Goal: Task Accomplishment & Management: Manage account settings

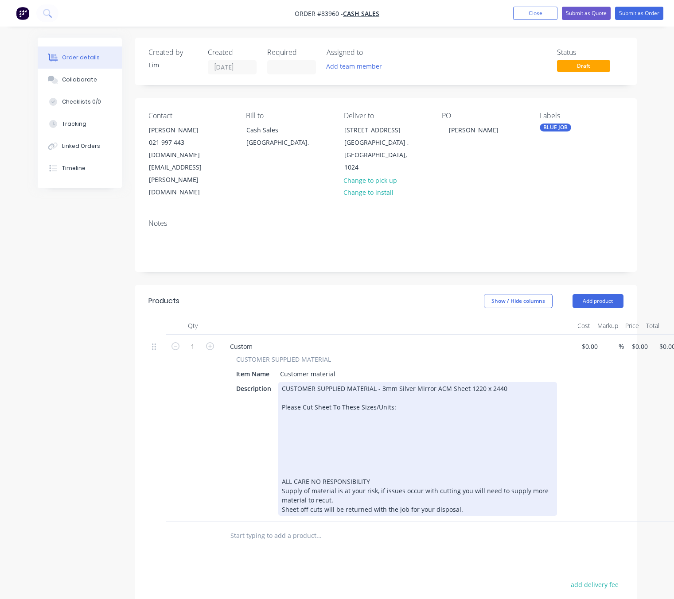
click at [311, 386] on div "CUSTOMER SUPPLIED MATERIAL - 3mm Silver Mirror ACM Sheet 1220 x 2440 Please Cut…" at bounding box center [417, 449] width 279 height 134
paste div
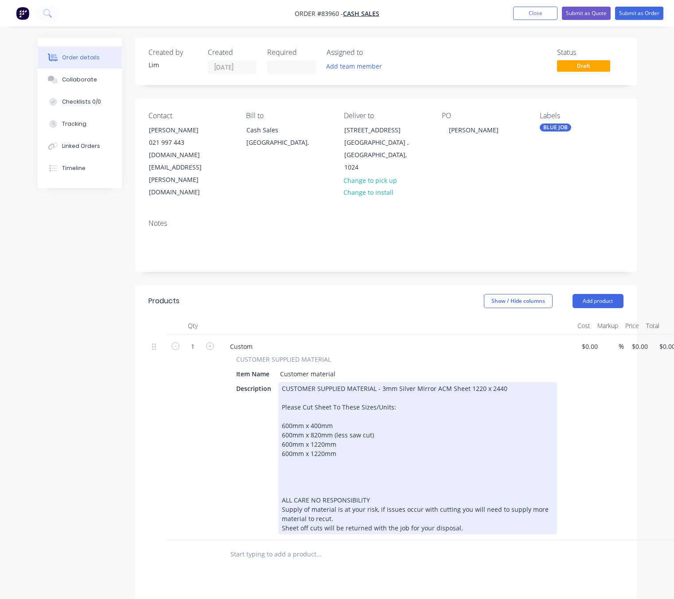
click at [290, 457] on div "600mm x 1220mm ALL CARE NO RESPONSIBILITY Supply of material is at your risk, i…" at bounding box center [417, 491] width 271 height 84
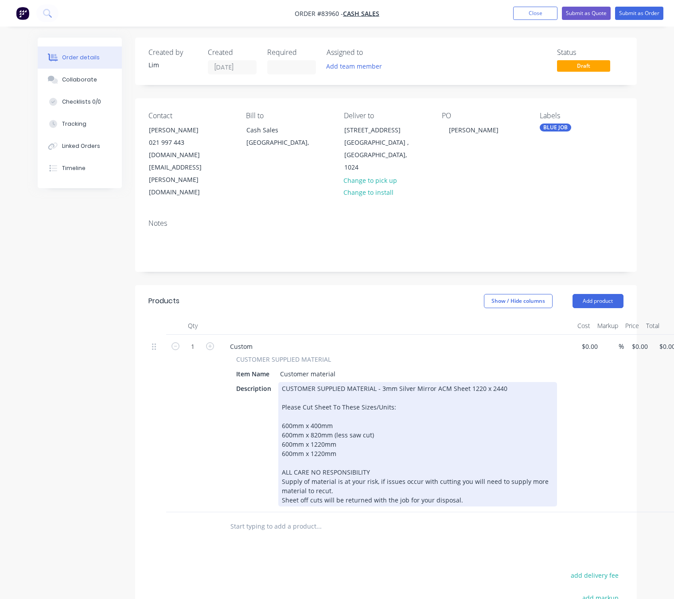
click at [275, 385] on div "Description CUSTOMER SUPPLIED MATERIAL - 3mm Silver Mirror ACM Sheet 1220 x 244…" at bounding box center [395, 444] width 324 height 124
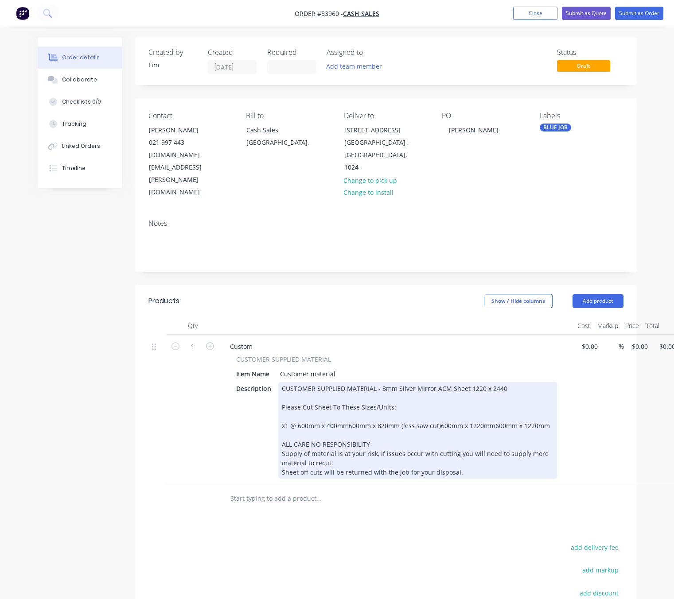
click at [347, 391] on div "CUSTOMER SUPPLIED MATERIAL - 3mm Silver Mirror ACM Sheet 1220 x 2440 Please Cut…" at bounding box center [417, 430] width 279 height 97
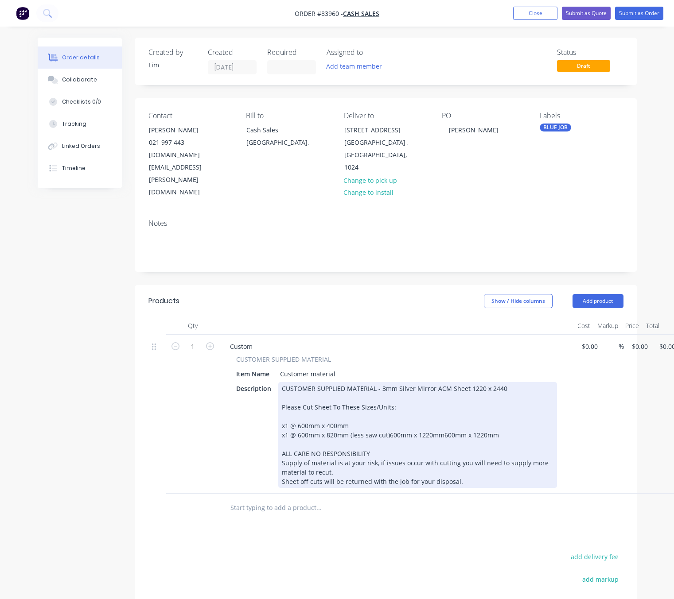
click at [385, 396] on div "CUSTOMER SUPPLIED MATERIAL - 3mm Silver Mirror ACM Sheet 1220 x 2440 Please Cut…" at bounding box center [417, 435] width 279 height 106
click at [387, 398] on div "CUSTOMER SUPPLIED MATERIAL - 3mm Silver Mirror ACM Sheet 1220 x 2440 Please Cut…" at bounding box center [417, 435] width 279 height 106
click at [384, 400] on div "CUSTOMER SUPPLIED MATERIAL - 3mm Silver Mirror ACM Sheet 1220 x 2440 Please Cut…" at bounding box center [417, 435] width 279 height 106
click at [388, 400] on div "CUSTOMER SUPPLIED MATERIAL - 3mm Silver Mirror ACM Sheet 1220 x 2440 Please Cut…" at bounding box center [417, 435] width 279 height 106
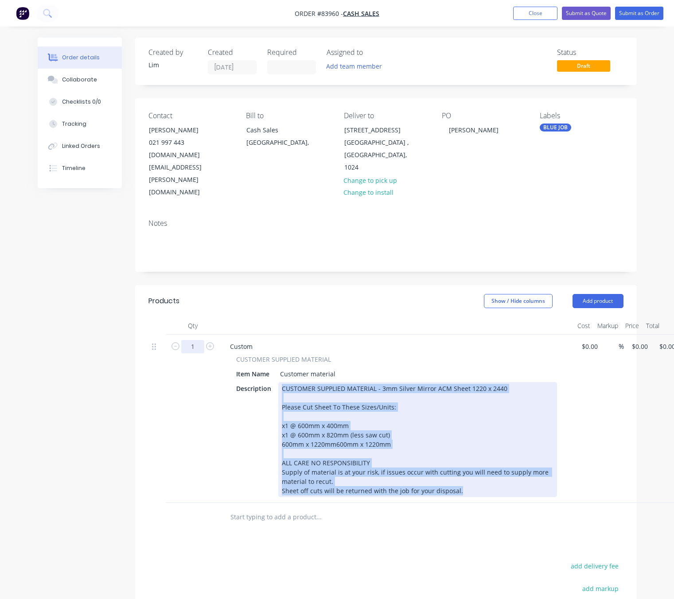
drag, startPoint x: 463, startPoint y: 454, endPoint x: 191, endPoint y: 304, distance: 310.2
click at [192, 335] on div "1 Custom CUSTOMER SUPPLIED MATERIAL Item Name Customer material Description CUS…" at bounding box center [385, 419] width 475 height 168
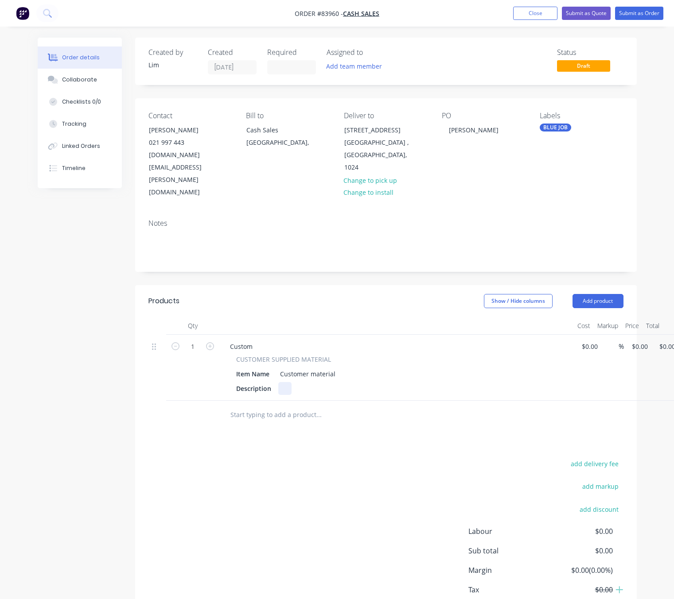
scroll to position [0, 27]
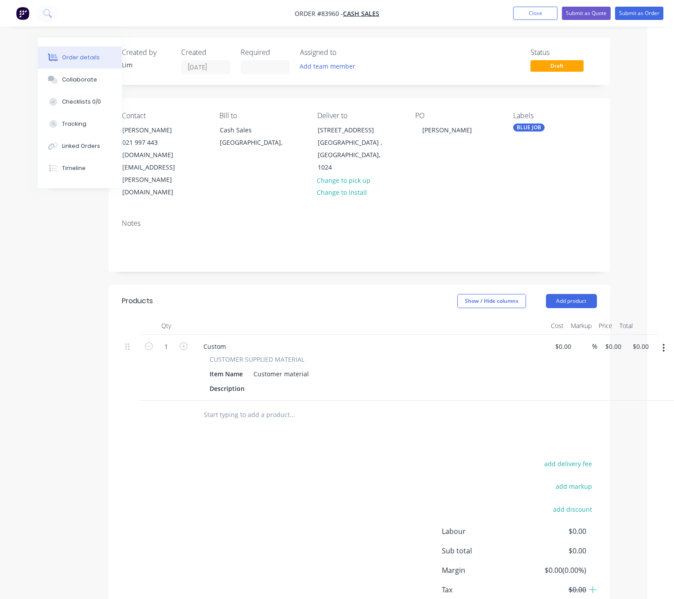
click at [664, 343] on icon "button" at bounding box center [663, 348] width 2 height 10
click at [628, 418] on div "Delete" at bounding box center [632, 424] width 68 height 13
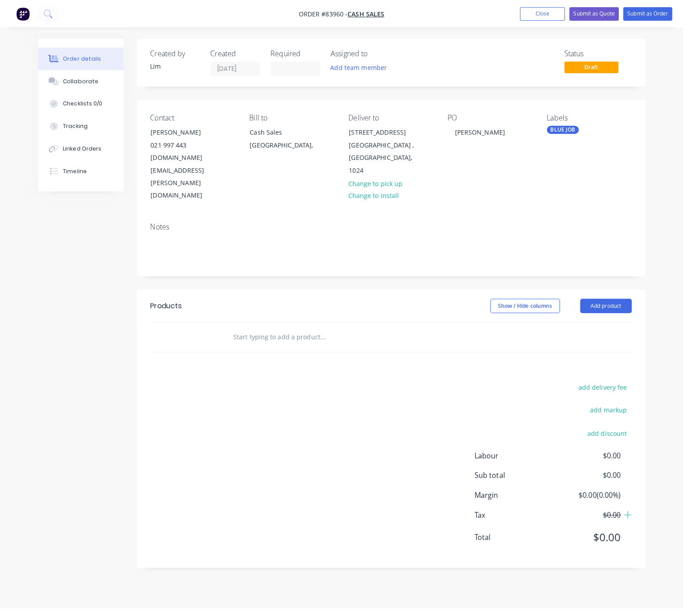
scroll to position [0, 0]
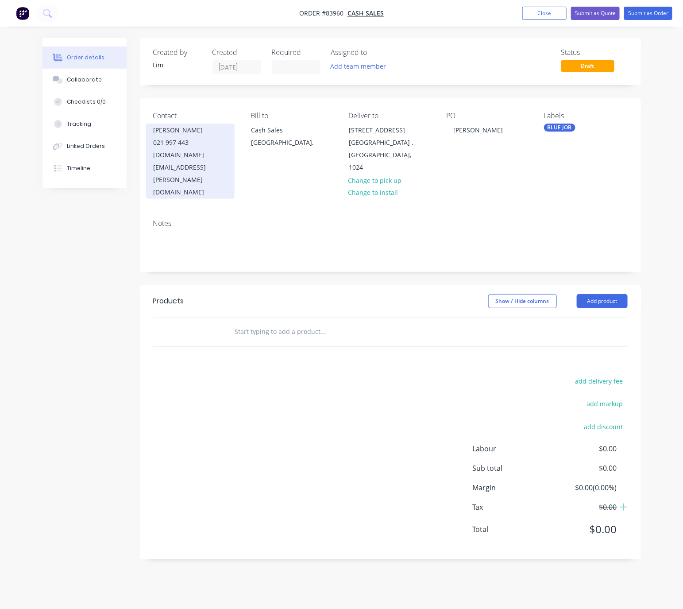
click at [219, 152] on div "hamish.kennedy.nz@gmail.com" at bounding box center [191, 174] width 74 height 50
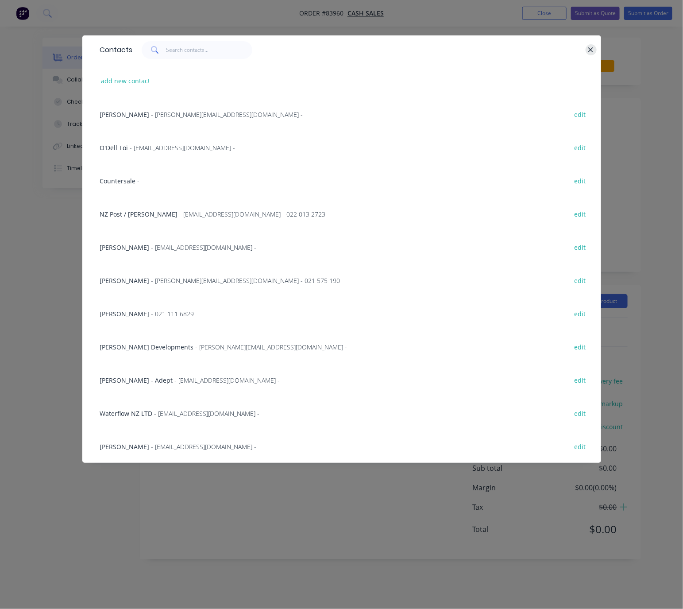
click at [591, 49] on icon "button" at bounding box center [591, 50] width 6 height 8
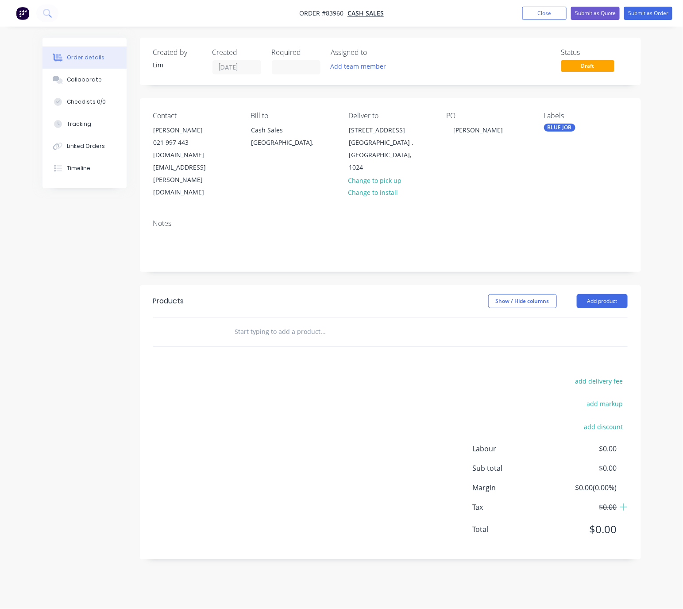
drag, startPoint x: 426, startPoint y: 145, endPoint x: 315, endPoint y: 121, distance: 112.9
click at [315, 121] on div "Contact Hamish Kennedy 021 997 443 hamish.kennedy.nz@gmail.com Bill to Cash Sal…" at bounding box center [390, 155] width 501 height 114
drag, startPoint x: 376, startPoint y: 277, endPoint x: 379, endPoint y: 262, distance: 14.9
click at [375, 285] on header "Products Show / Hide columns Add product" at bounding box center [390, 301] width 501 height 32
click at [388, 174] on button "Change to pick up" at bounding box center [375, 180] width 63 height 12
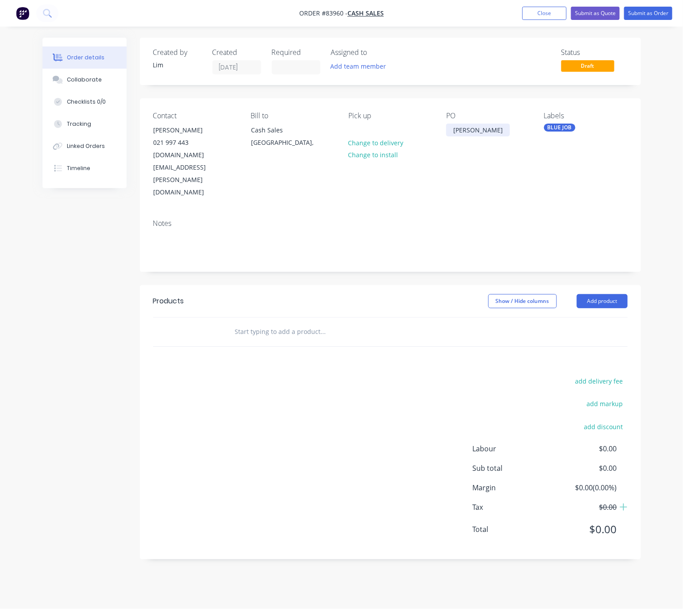
drag, startPoint x: 506, startPoint y: 132, endPoint x: 398, endPoint y: 134, distance: 108.5
click at [405, 133] on div "Contact Hamish Kennedy 021 997 443 hamish.kennedy.nz@gmail.com Bill to Cash Sal…" at bounding box center [390, 155] width 501 height 114
click at [458, 318] on div at bounding box center [383, 332] width 319 height 29
click at [34, 281] on div "Order details Collaborate Checklists 0/0 Tracking Linked Orders Timeline Order …" at bounding box center [342, 305] width 617 height 535
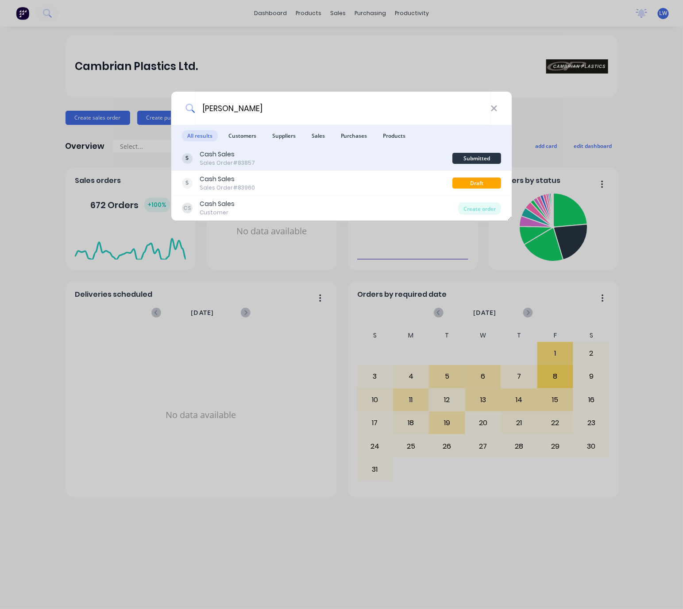
type input "hamish Kennedy"
click at [361, 162] on div "Cash Sales Sales Order #83857" at bounding box center [317, 158] width 271 height 17
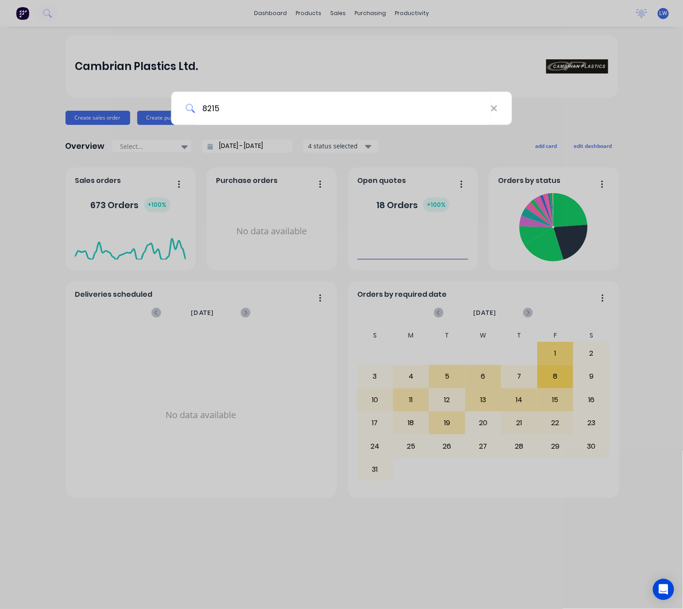
type input "82159"
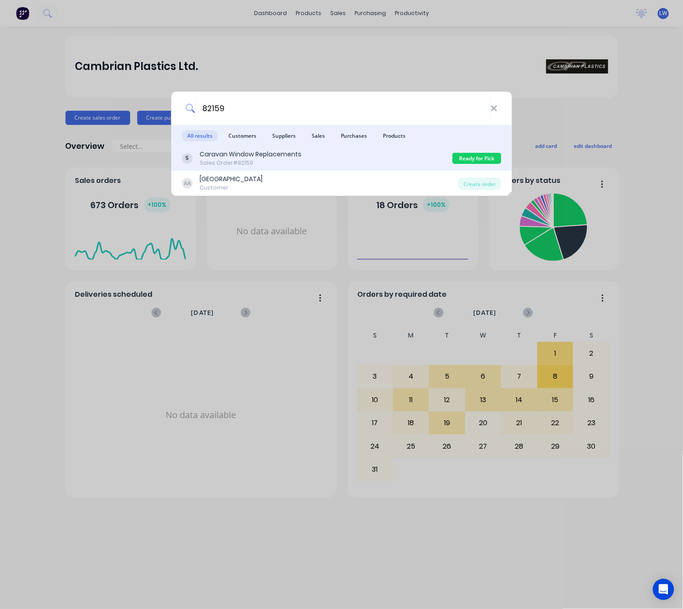
click at [335, 158] on div "Caravan Window Replacements Sales Order #82159" at bounding box center [317, 158] width 271 height 17
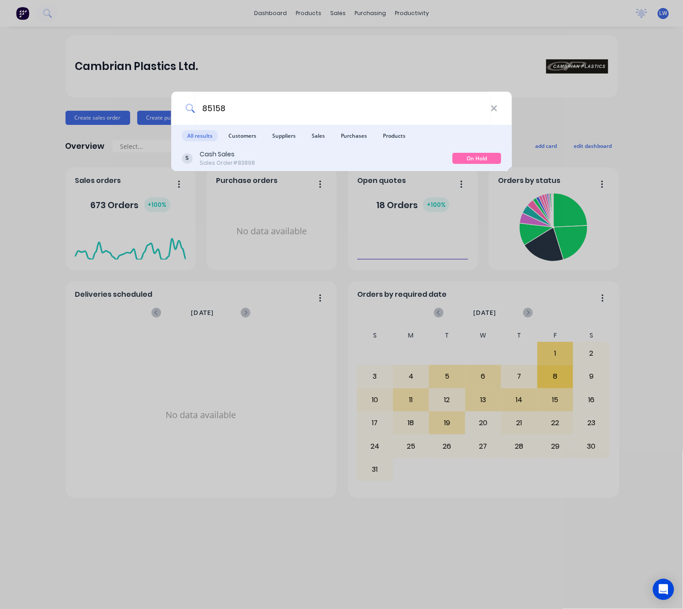
type input "85158"
click at [324, 147] on div "Cash Sales Sales Order #83898 On Hold" at bounding box center [341, 158] width 341 height 25
click at [319, 161] on div "Cash Sales Sales Order #83898" at bounding box center [317, 158] width 271 height 17
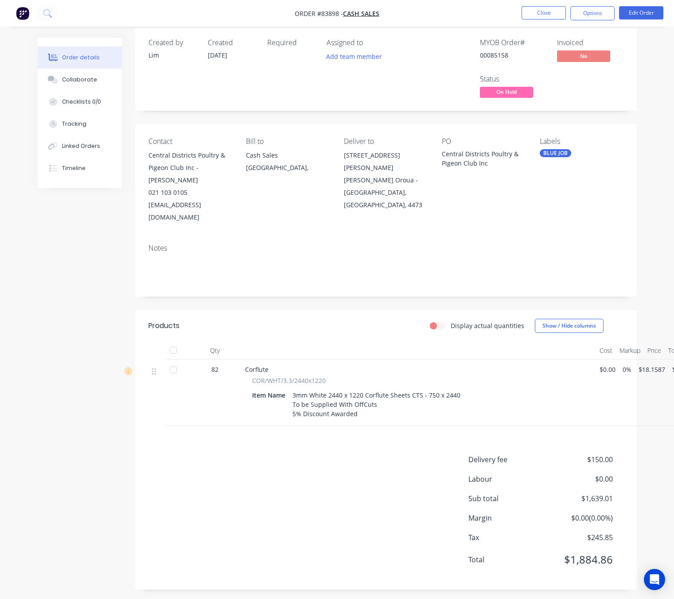
scroll to position [10, 29]
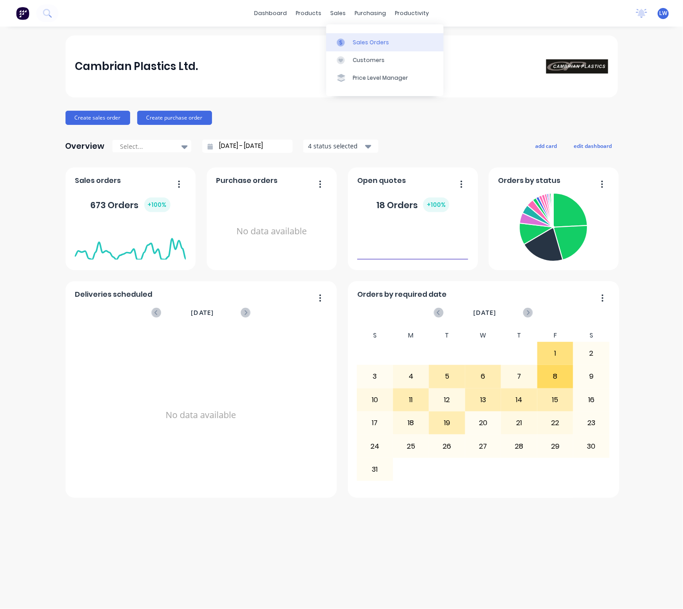
drag, startPoint x: 338, startPoint y: 15, endPoint x: 347, endPoint y: 33, distance: 20.2
click at [338, 15] on div "sales" at bounding box center [338, 13] width 24 height 13
click at [349, 41] on div at bounding box center [343, 43] width 13 height 8
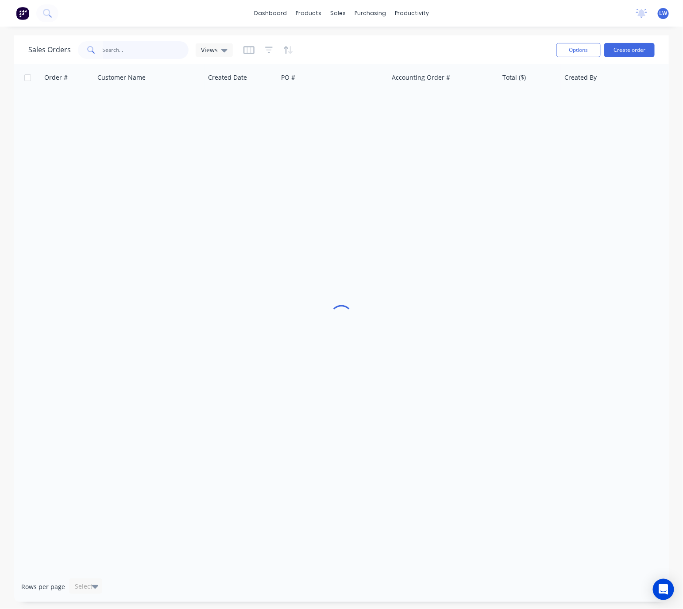
click at [147, 47] on input "text" at bounding box center [146, 50] width 86 height 18
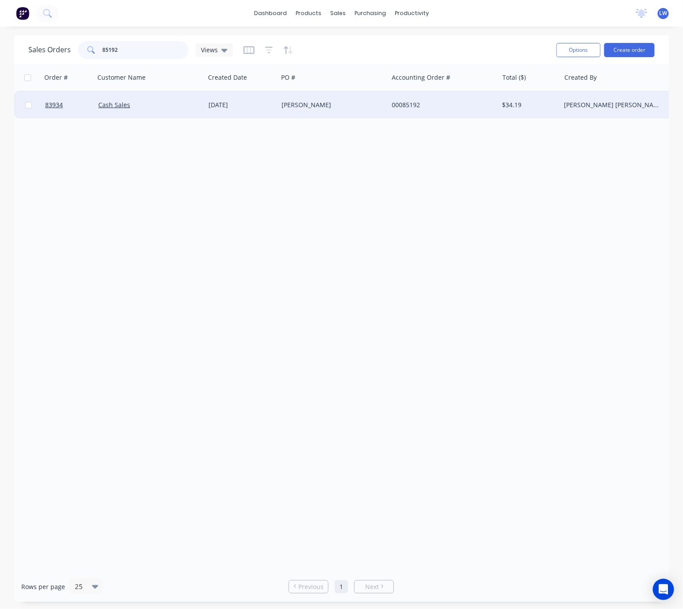
type input "85192"
click at [326, 105] on div "[PERSON_NAME]" at bounding box center [331, 105] width 98 height 9
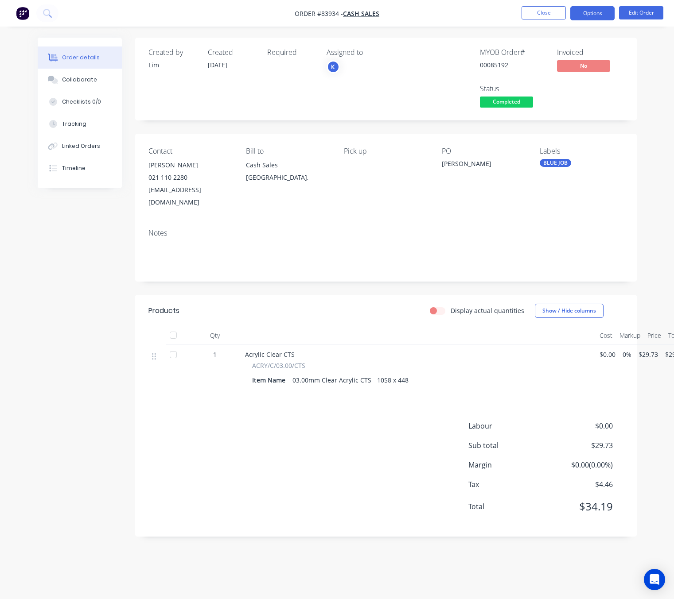
click at [591, 13] on button "Options" at bounding box center [592, 13] width 44 height 14
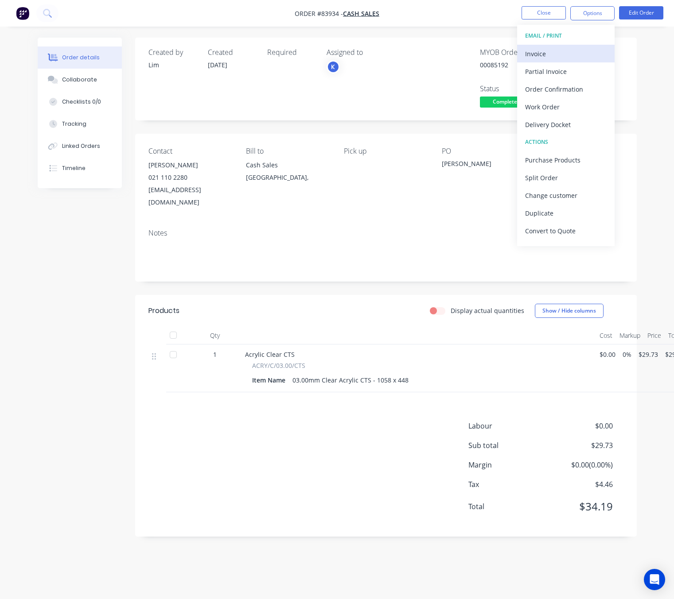
click at [589, 48] on button "Invoice" at bounding box center [565, 54] width 97 height 18
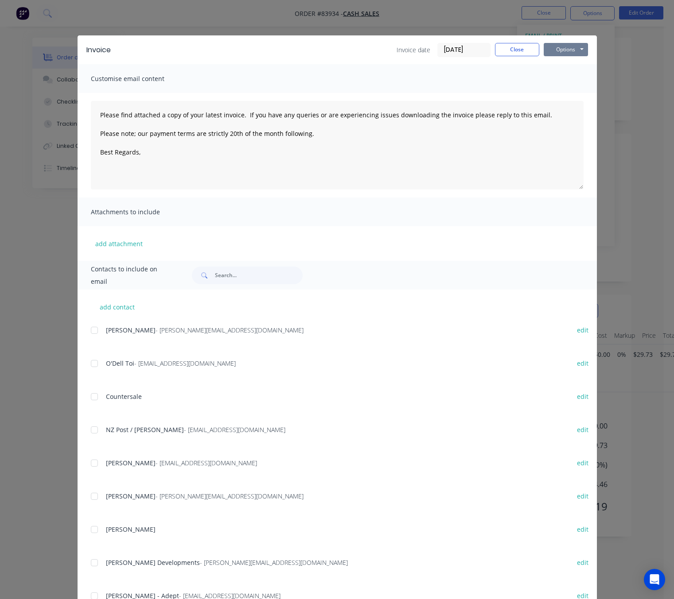
click at [576, 47] on button "Options" at bounding box center [565, 49] width 44 height 13
click at [574, 64] on button "Preview" at bounding box center [571, 65] width 57 height 15
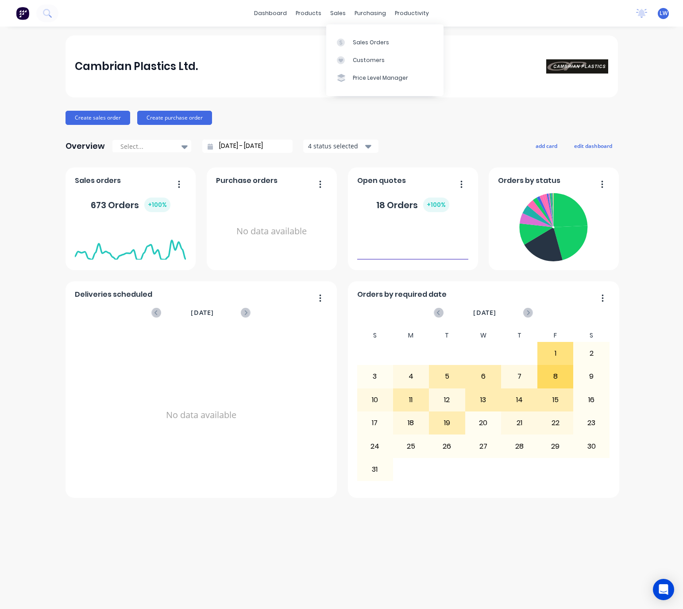
click at [342, 14] on div "sales" at bounding box center [338, 13] width 24 height 13
click at [357, 43] on div "Sales Orders" at bounding box center [371, 43] width 36 height 8
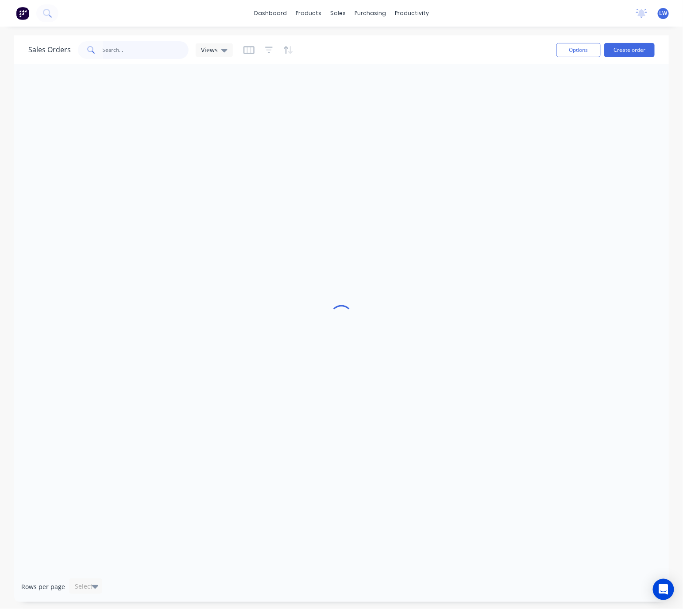
click at [129, 51] on input "text" at bounding box center [146, 50] width 86 height 18
type input "j"
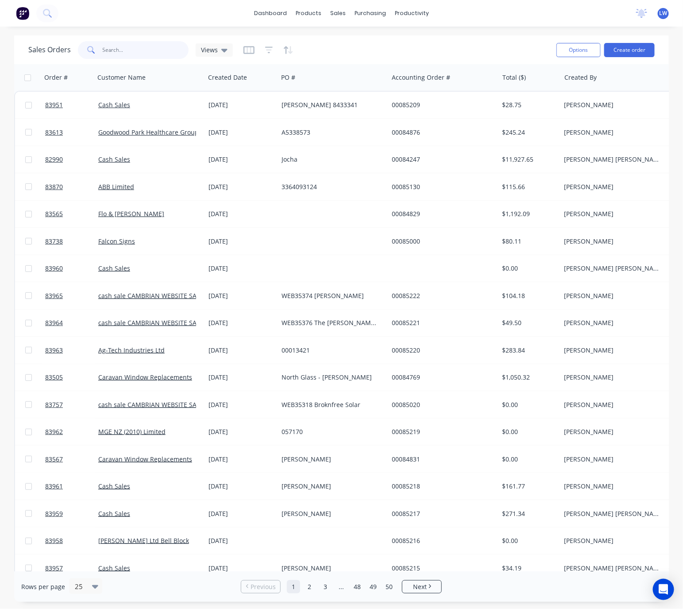
click at [136, 48] on input "text" at bounding box center [146, 50] width 86 height 18
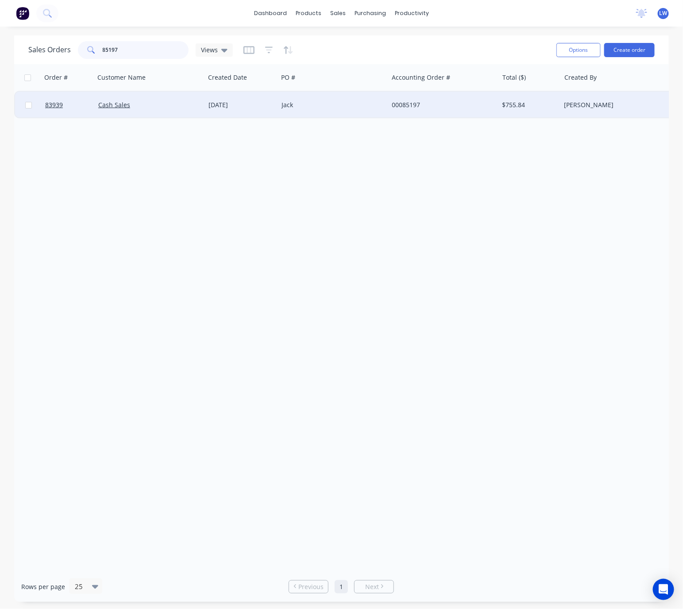
type input "85197"
click at [262, 109] on div "[DATE]" at bounding box center [242, 105] width 66 height 9
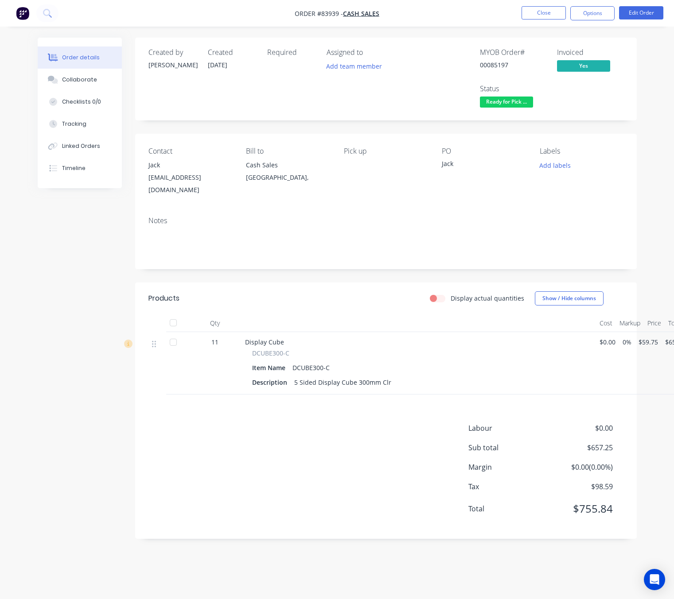
click at [54, 399] on div "Created by Chantal Created 14/08/25 Required Assigned to Add team member MYOB O…" at bounding box center [337, 295] width 599 height 515
click at [635, 9] on button "Edit Order" at bounding box center [641, 12] width 44 height 13
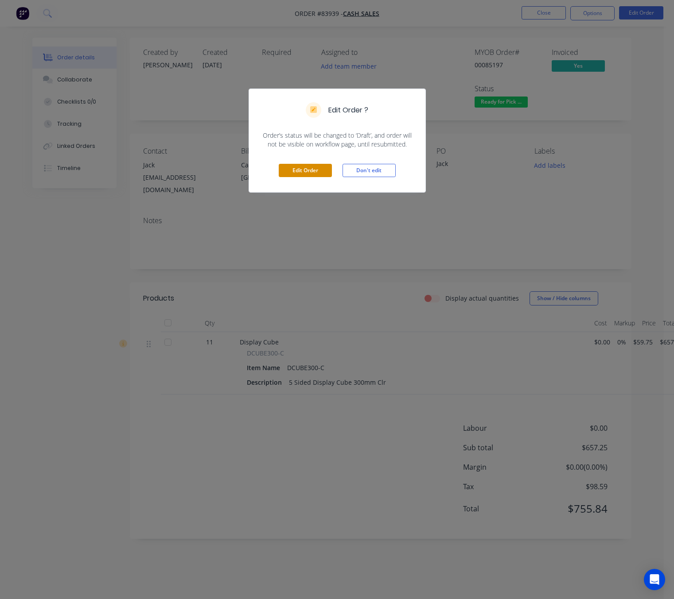
click at [307, 171] on button "Edit Order" at bounding box center [305, 170] width 53 height 13
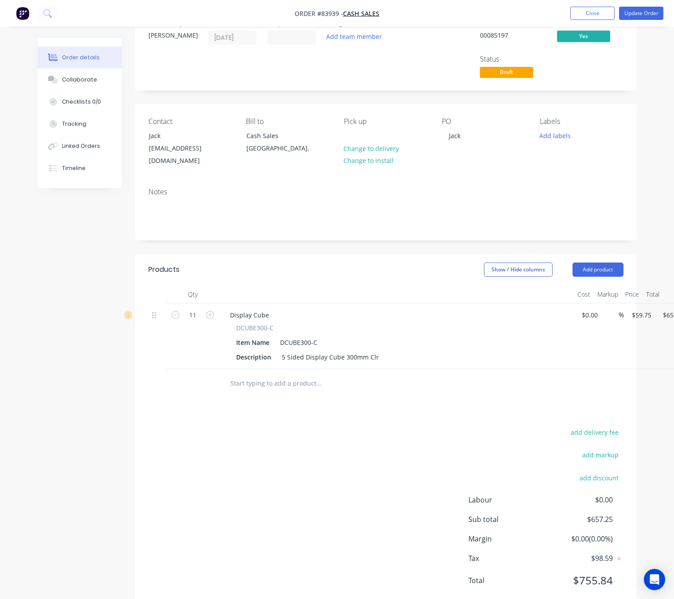
scroll to position [46, 0]
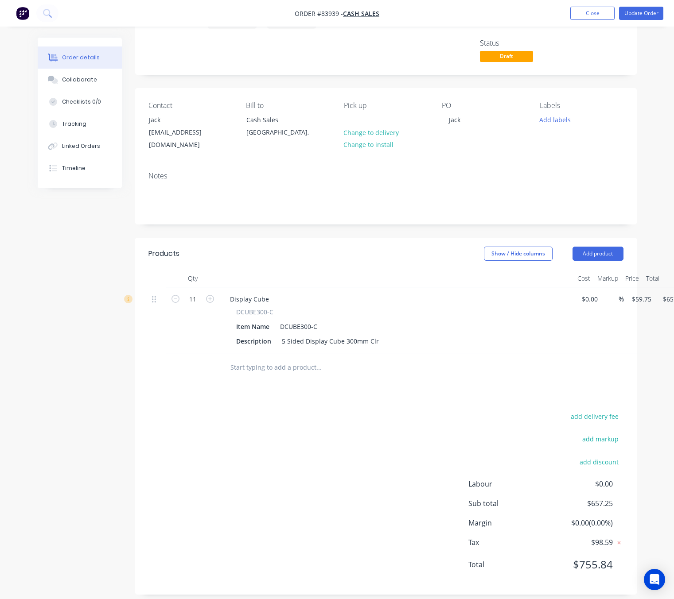
click at [331, 359] on input "text" at bounding box center [318, 368] width 177 height 18
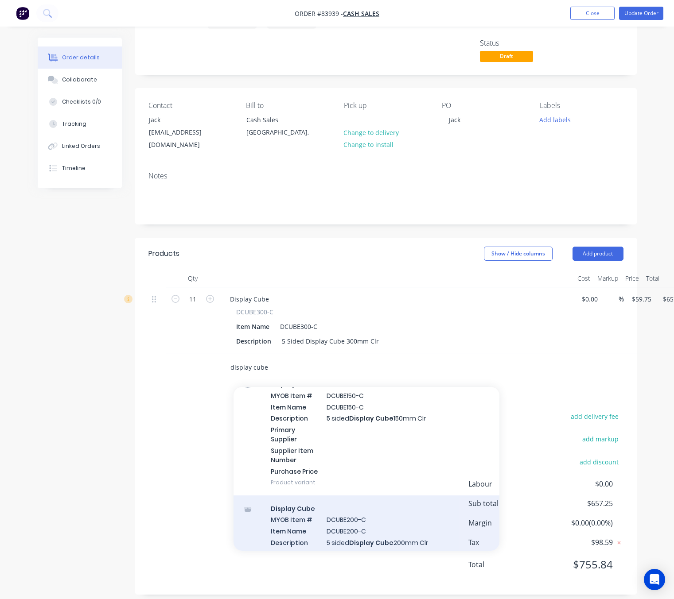
scroll to position [864, 0]
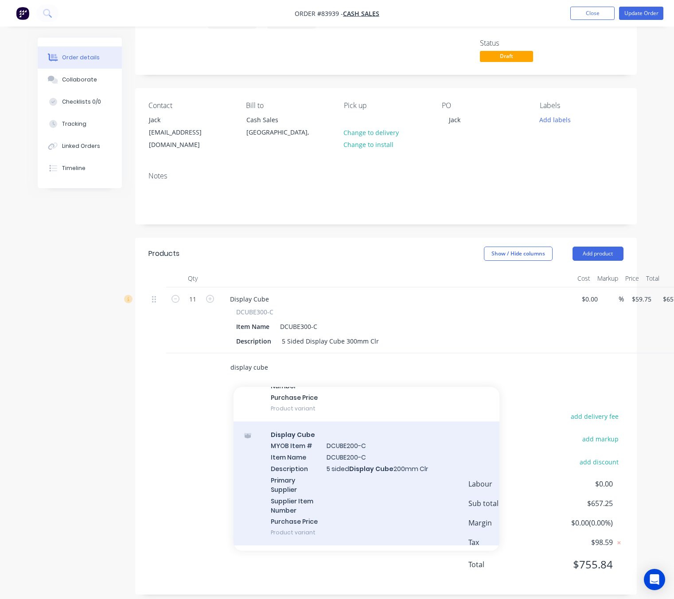
type input "display cube"
click at [412, 500] on div "Display Cube MYOB Item # DCUBE200-C Item Name DCUBE200-C Description 5 sided Di…" at bounding box center [366, 484] width 266 height 124
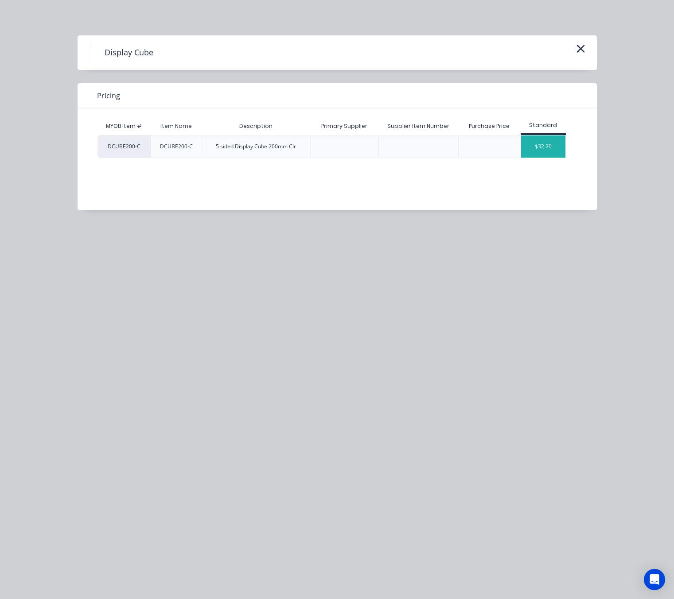
click at [545, 151] on div "$32.20" at bounding box center [543, 147] width 44 height 22
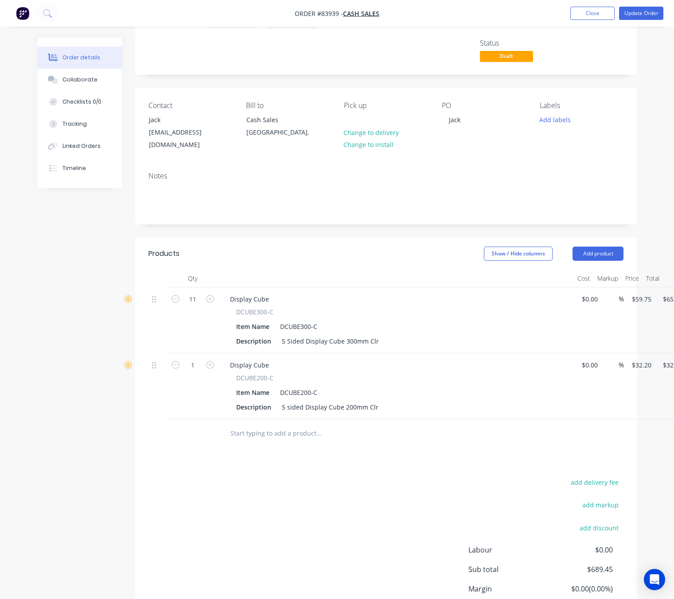
drag, startPoint x: 327, startPoint y: 483, endPoint x: 603, endPoint y: 342, distance: 310.2
click at [327, 481] on div "add delivery fee add markup add discount Labour $0.00 Sub total $689.45 Margin …" at bounding box center [385, 562] width 475 height 171
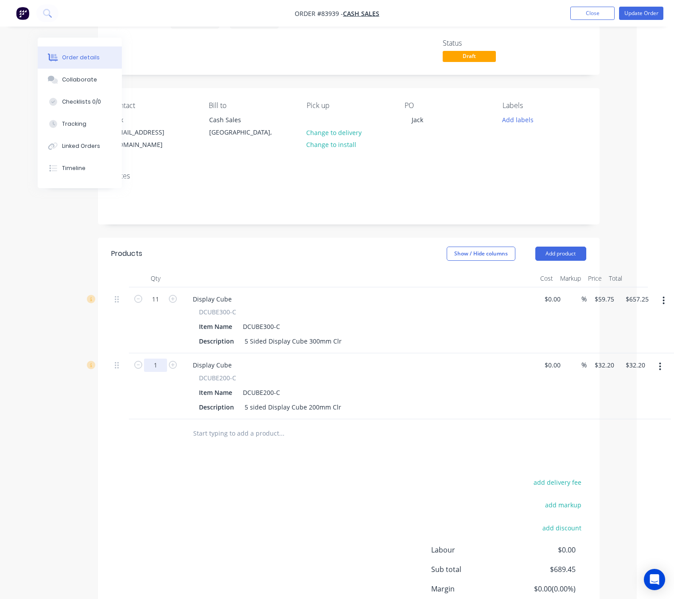
click at [160, 306] on input "1" at bounding box center [155, 299] width 23 height 13
type input "11"
type input "$354.20"
click at [210, 486] on div "add delivery fee add markup add discount Labour $0.00 Sub total $689.45 Margin …" at bounding box center [348, 562] width 475 height 171
click at [634, 293] on input "657.25" at bounding box center [637, 299] width 27 height 13
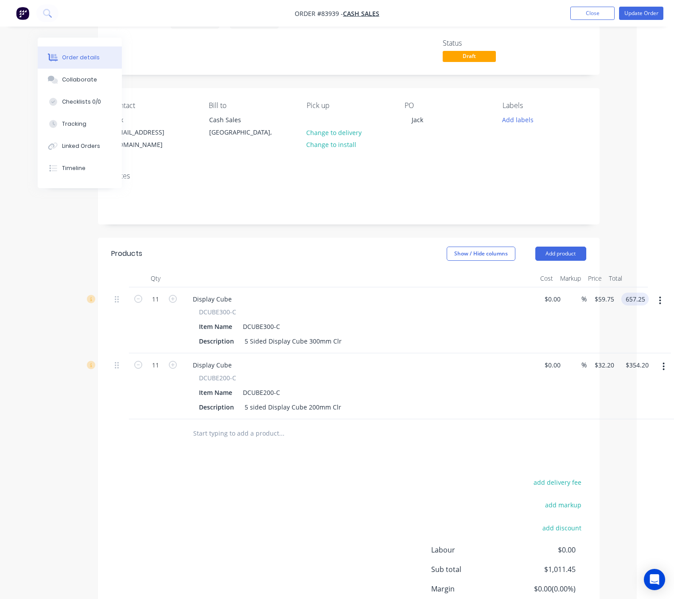
type input "$657.25"
click at [658, 294] on button "button" at bounding box center [663, 301] width 21 height 16
click at [633, 368] on button "Delete" at bounding box center [632, 377] width 84 height 18
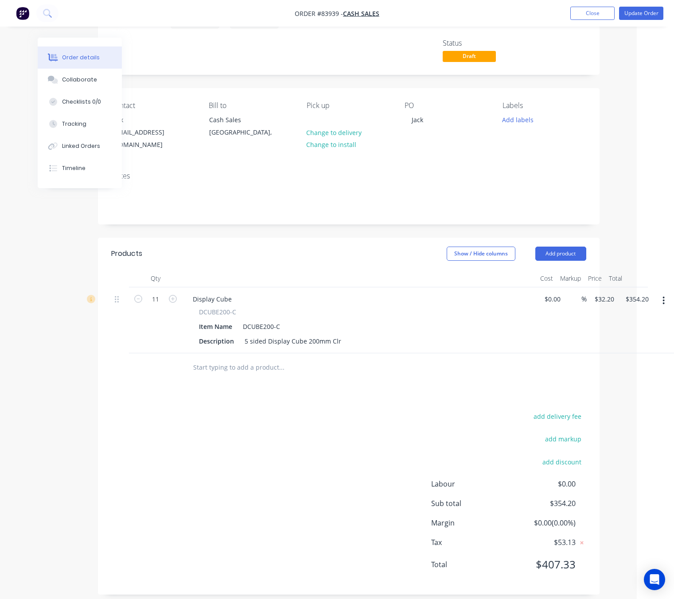
drag, startPoint x: 266, startPoint y: 446, endPoint x: 306, endPoint y: 452, distance: 40.7
click at [266, 447] on div "add delivery fee add markup add discount Labour $0.00 Sub total $354.20 Margin …" at bounding box center [348, 496] width 475 height 171
click at [603, 293] on input "32.2" at bounding box center [605, 299] width 24 height 13
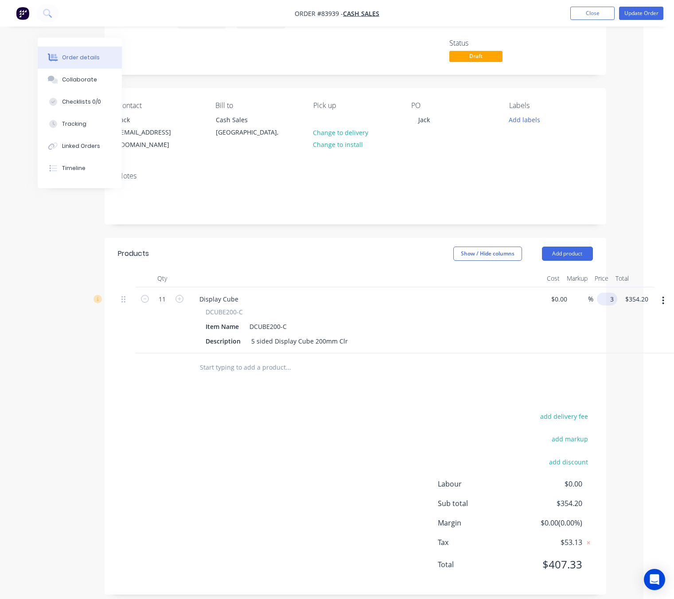
scroll to position [46, 24]
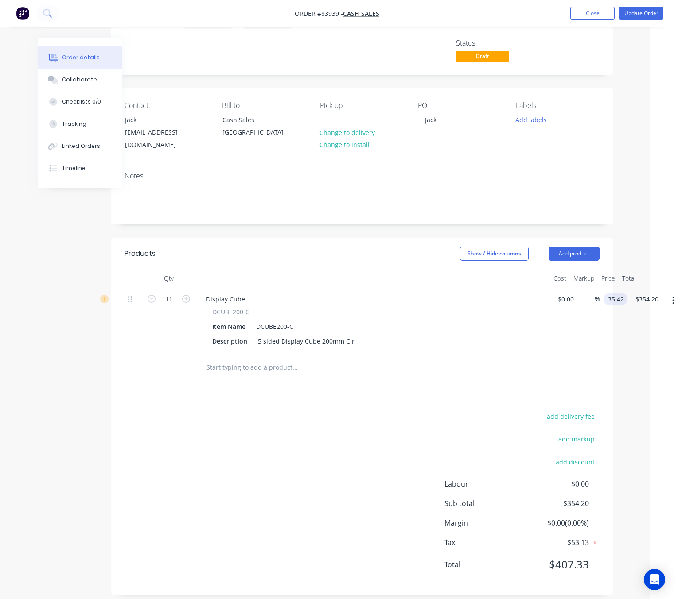
type input "$35.42"
click at [382, 416] on div "add delivery fee add markup add discount Labour $0.00 Sub total $389.62 Margin …" at bounding box center [361, 496] width 475 height 171
click at [651, 293] on input "389.62" at bounding box center [651, 299] width 27 height 13
type input "370.14"
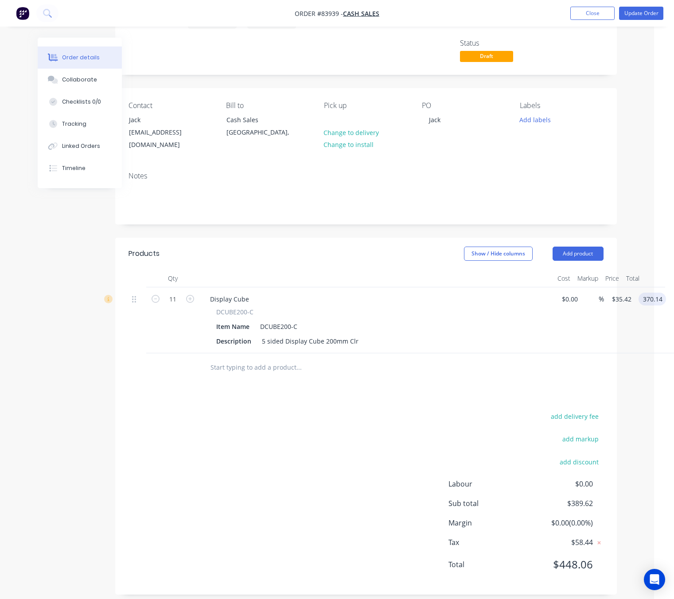
type input "$33.6491"
type input "$370.14"
click at [347, 456] on div "add delivery fee add markup add discount Labour $0.00 Sub total $389.62 Margin …" at bounding box center [365, 496] width 475 height 171
click at [650, 13] on button "Update Order" at bounding box center [641, 13] width 44 height 13
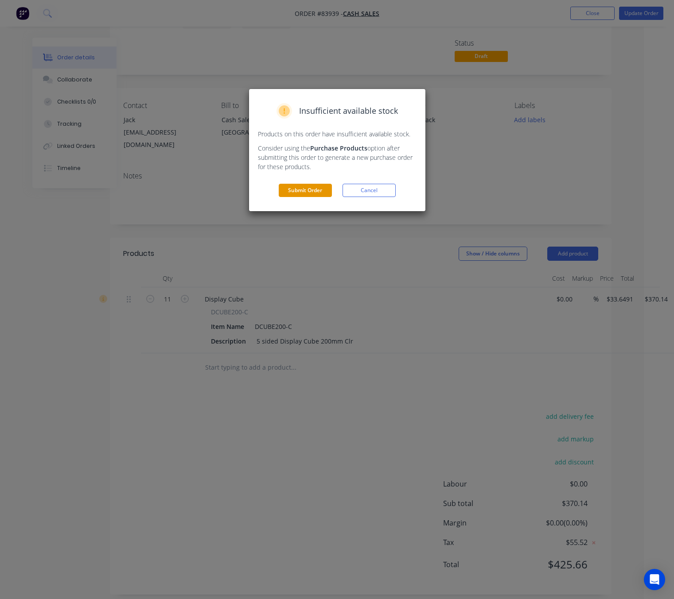
click at [319, 189] on button "Submit Order" at bounding box center [305, 190] width 53 height 13
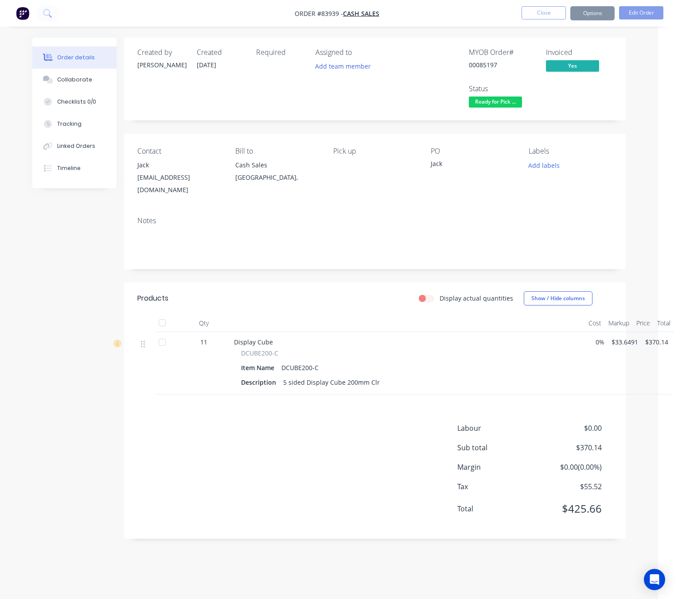
scroll to position [0, 0]
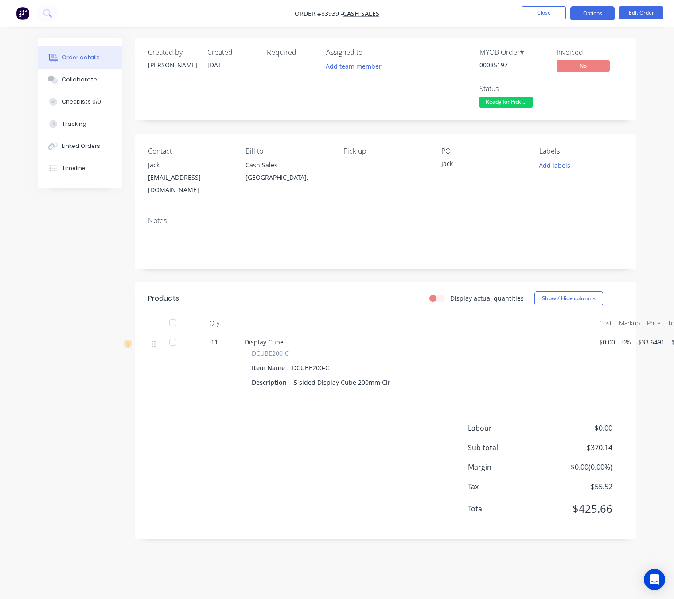
click at [592, 13] on button "Options" at bounding box center [592, 13] width 44 height 14
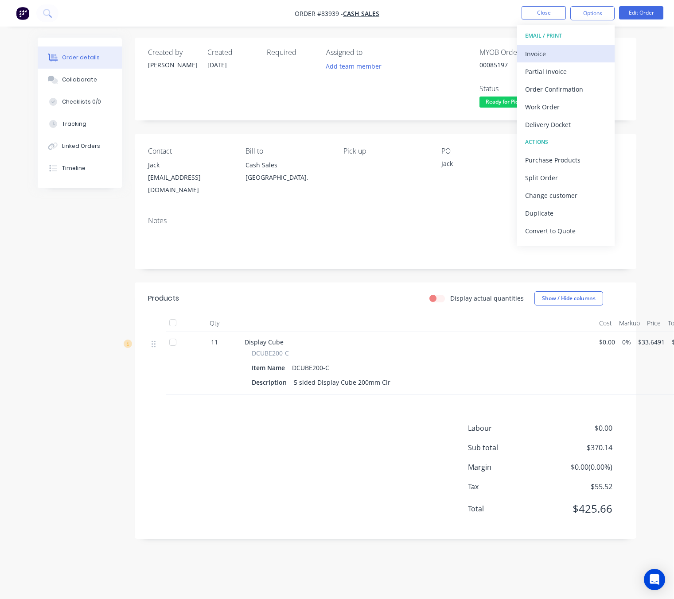
click at [535, 51] on div "Invoice" at bounding box center [565, 53] width 81 height 13
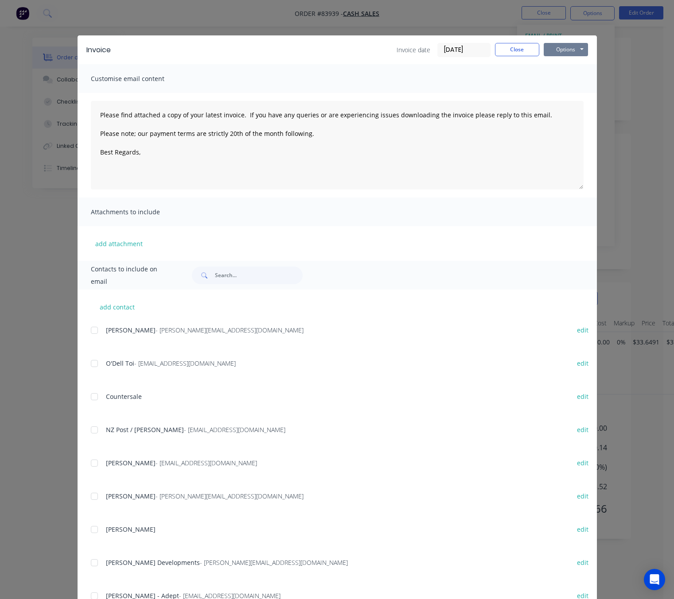
click at [555, 54] on button "Options" at bounding box center [565, 49] width 44 height 13
click at [558, 70] on button "Preview" at bounding box center [571, 65] width 57 height 15
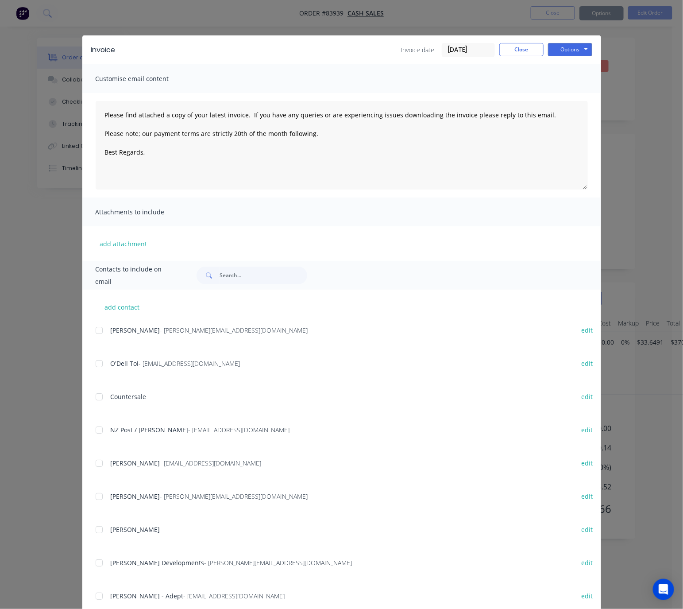
type textarea "Please find attached a copy of your latest invoice. If you have any queries or …"
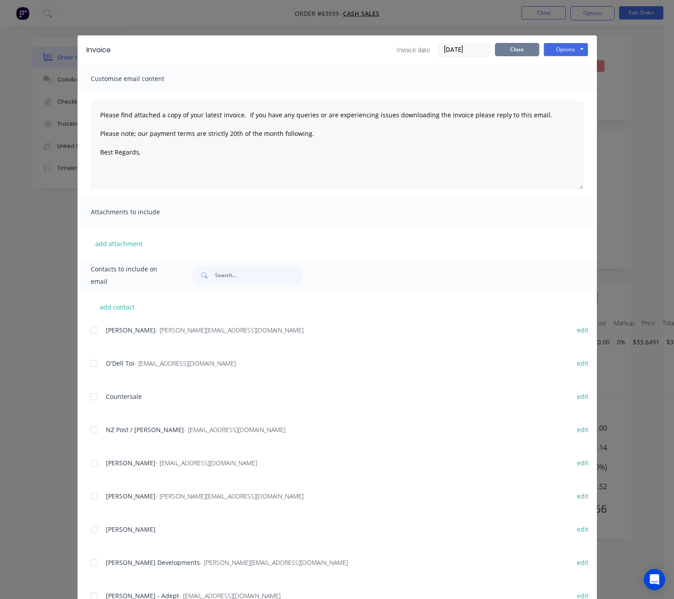
click at [501, 47] on button "Close" at bounding box center [517, 49] width 44 height 13
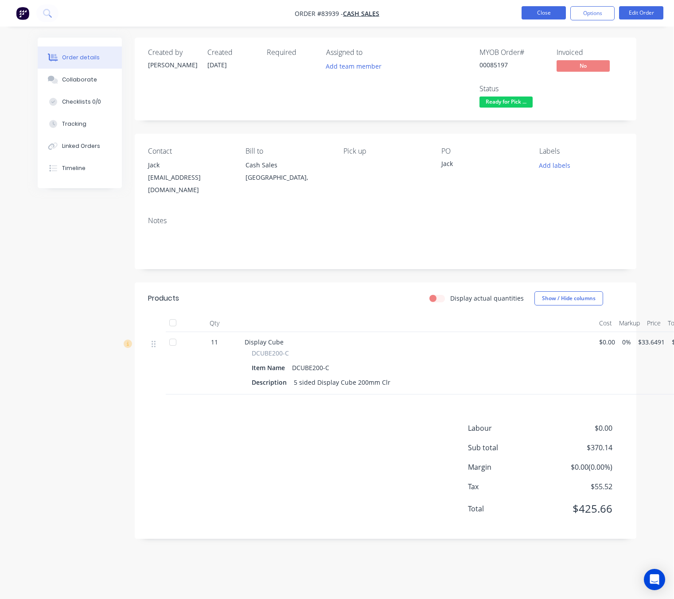
click at [551, 12] on button "Close" at bounding box center [543, 12] width 44 height 13
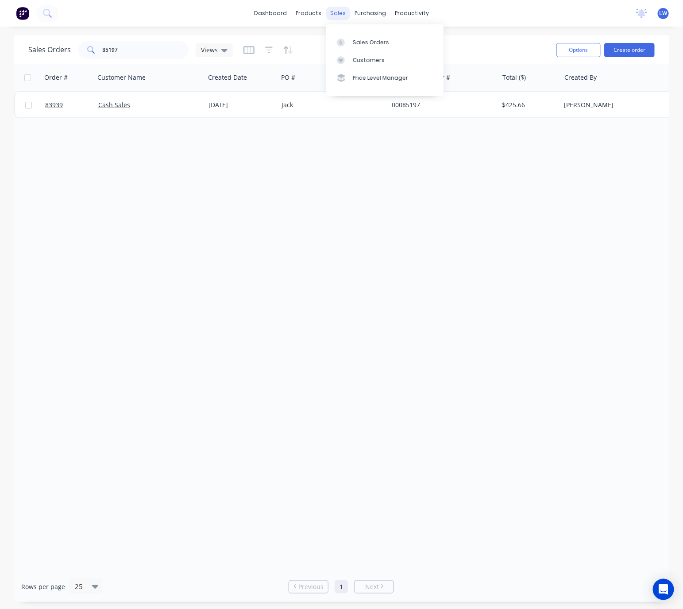
click at [337, 3] on div "dashboard products sales purchasing productivity dashboard products Product Cat…" at bounding box center [341, 13] width 683 height 27
click at [337, 10] on div "sales" at bounding box center [338, 13] width 24 height 13
click at [375, 46] on div "Sales Orders" at bounding box center [371, 43] width 36 height 8
drag, startPoint x: 140, startPoint y: 47, endPoint x: 71, endPoint y: 41, distance: 69.3
click at [77, 39] on div "Sales Orders 85197 Views" at bounding box center [288, 50] width 521 height 22
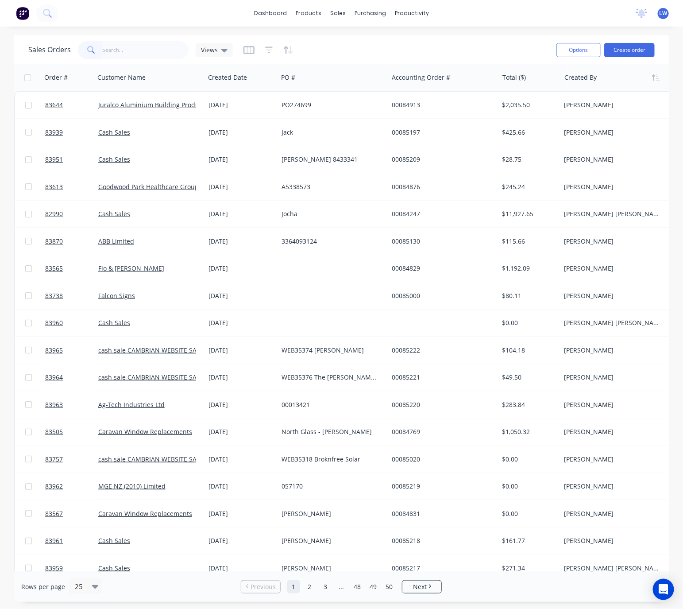
click at [584, 81] on div at bounding box center [614, 78] width 98 height 18
click at [655, 79] on icon "button" at bounding box center [656, 77] width 8 height 7
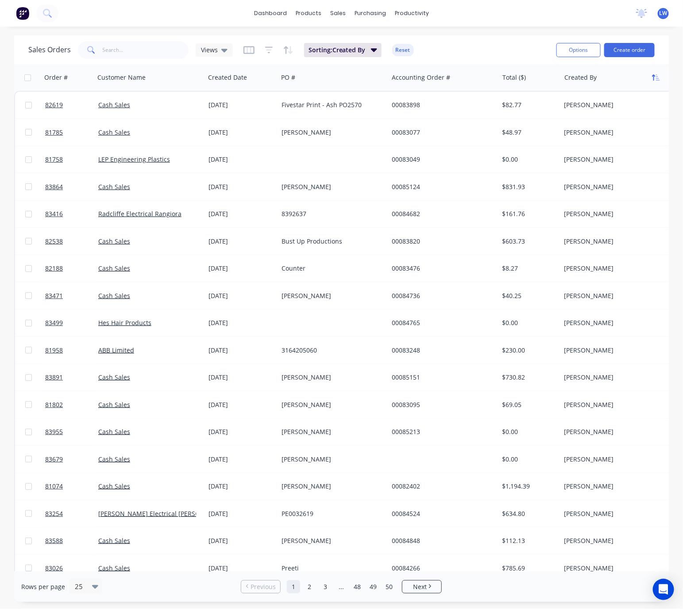
click at [656, 79] on icon "button" at bounding box center [656, 77] width 8 height 7
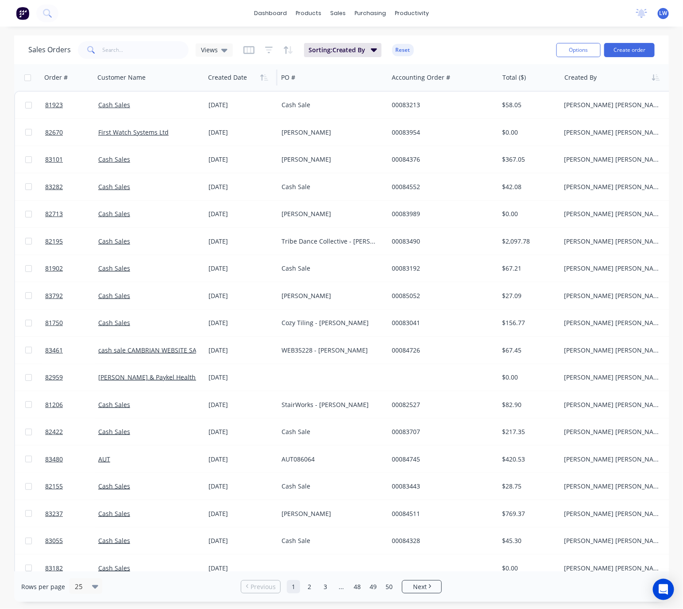
click at [217, 83] on div at bounding box center [239, 78] width 63 height 18
click at [260, 78] on icon "button" at bounding box center [264, 77] width 8 height 7
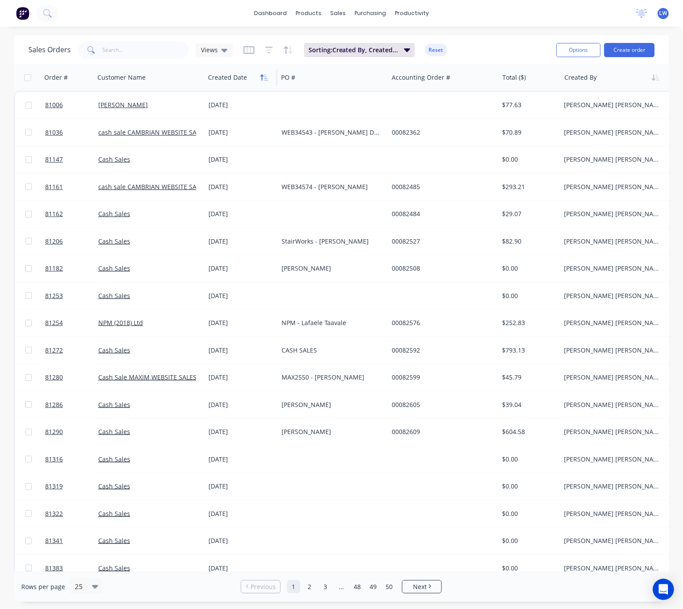
click at [262, 77] on icon "button" at bounding box center [261, 77] width 3 height 6
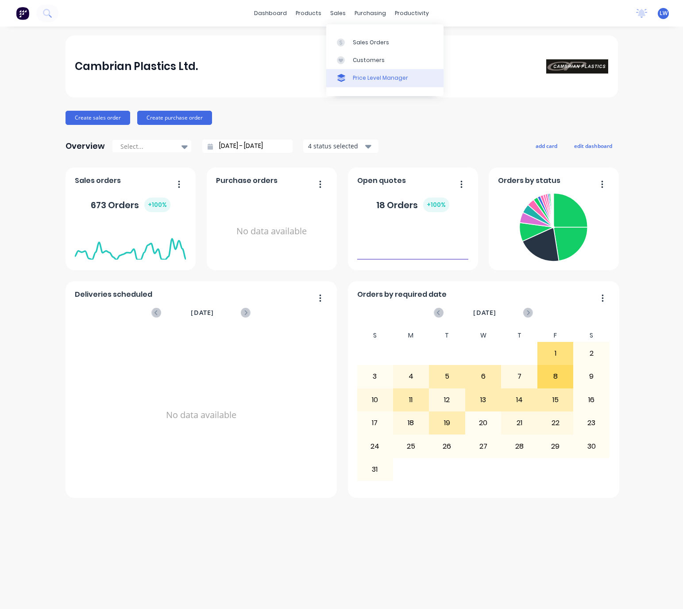
click at [364, 43] on div "Sales Orders" at bounding box center [371, 43] width 36 height 8
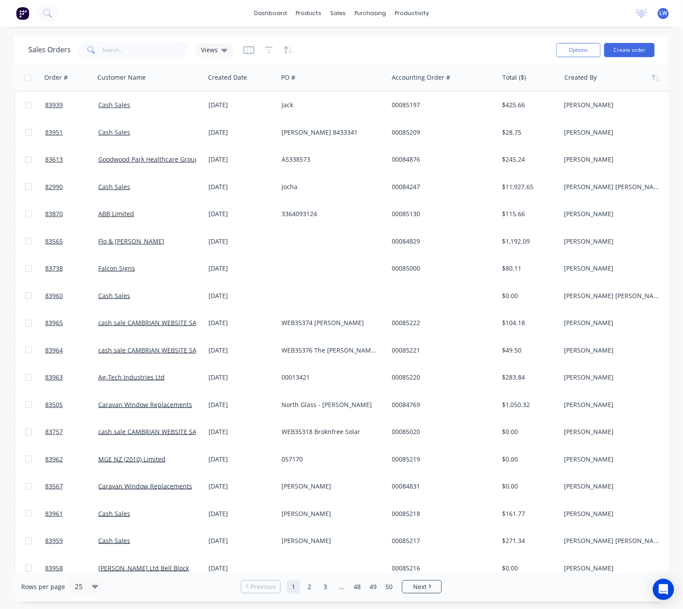
click at [588, 76] on div at bounding box center [614, 78] width 98 height 18
click at [590, 83] on div at bounding box center [614, 78] width 98 height 18
click at [651, 80] on button "button" at bounding box center [656, 77] width 13 height 13
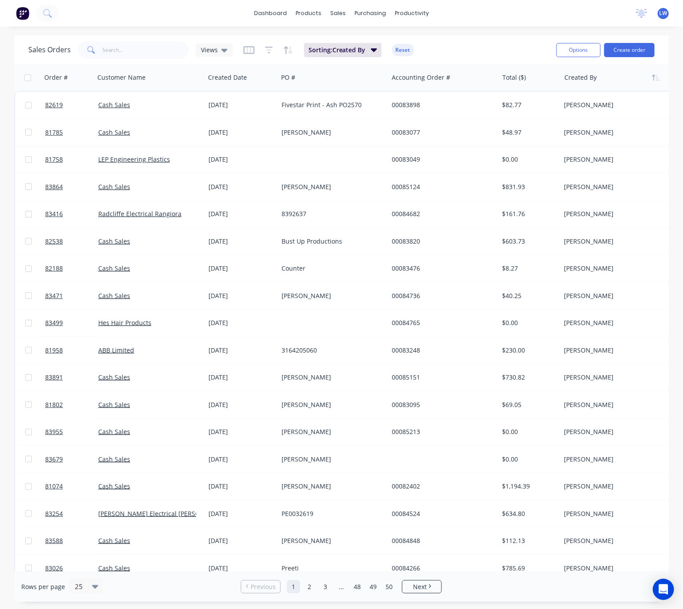
click at [658, 85] on div at bounding box center [614, 78] width 98 height 18
click at [657, 79] on icon "button" at bounding box center [656, 77] width 8 height 7
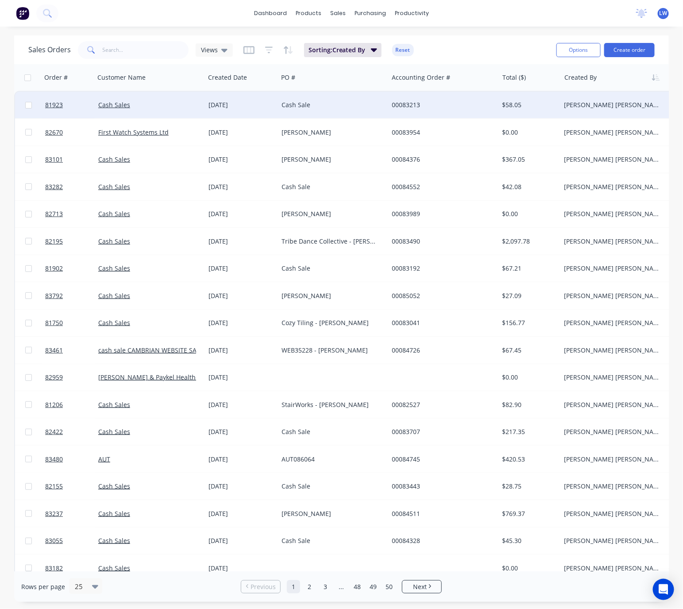
drag, startPoint x: 238, startPoint y: 81, endPoint x: 240, endPoint y: 100, distance: 18.2
click at [0, 0] on div at bounding box center [0, 0] width 0 height 0
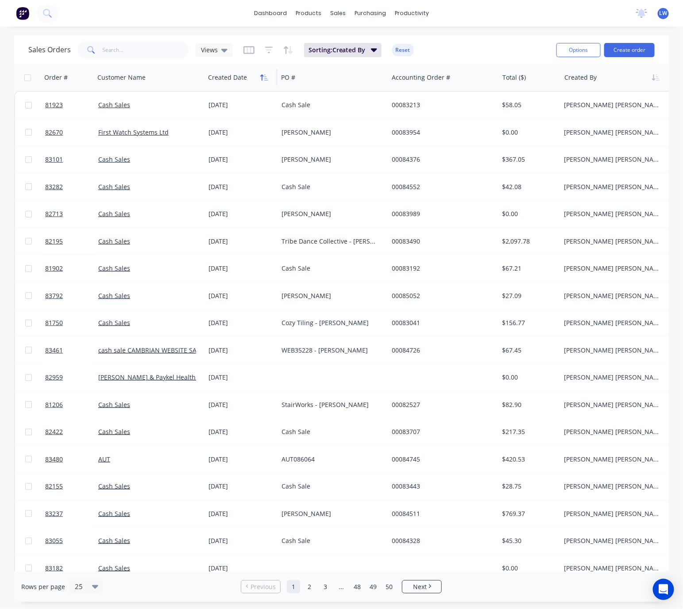
click at [266, 78] on icon "button" at bounding box center [266, 77] width 4 height 6
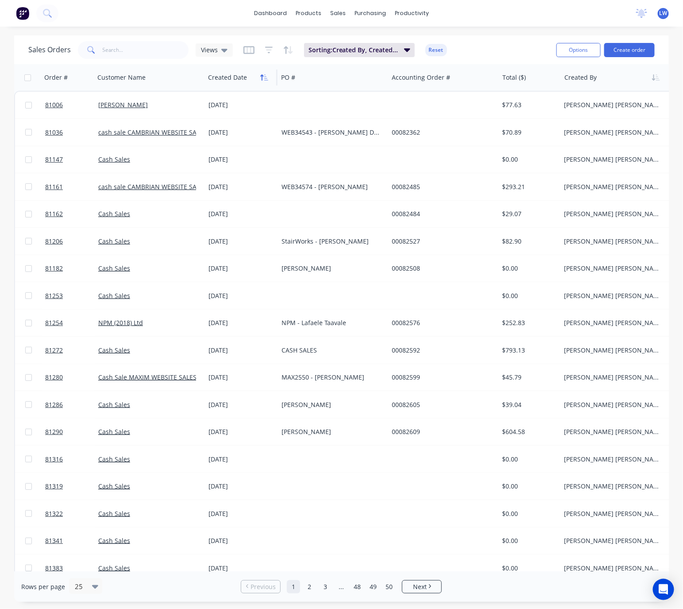
click at [267, 79] on icon "button" at bounding box center [264, 77] width 8 height 7
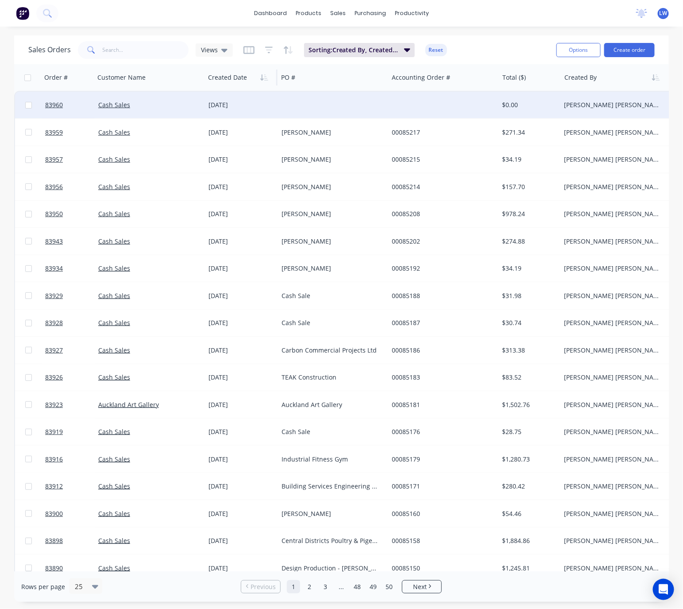
click at [307, 102] on div at bounding box center [333, 105] width 110 height 27
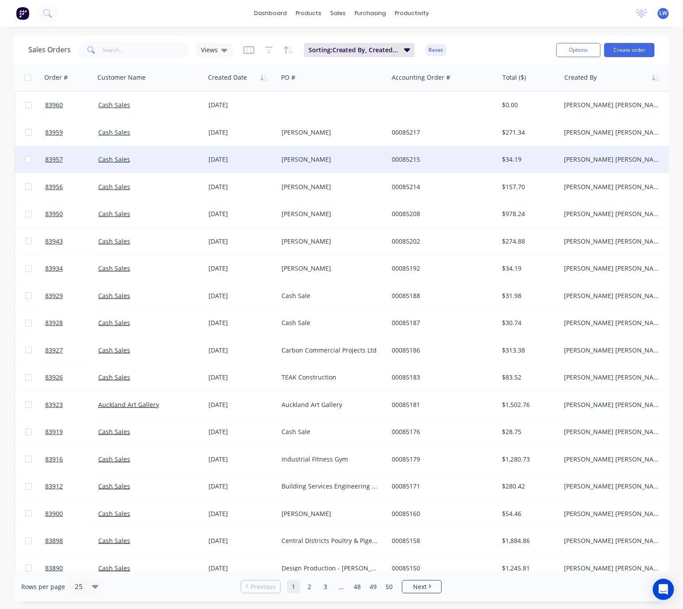
click at [370, 152] on div "[PERSON_NAME]" at bounding box center [333, 159] width 110 height 27
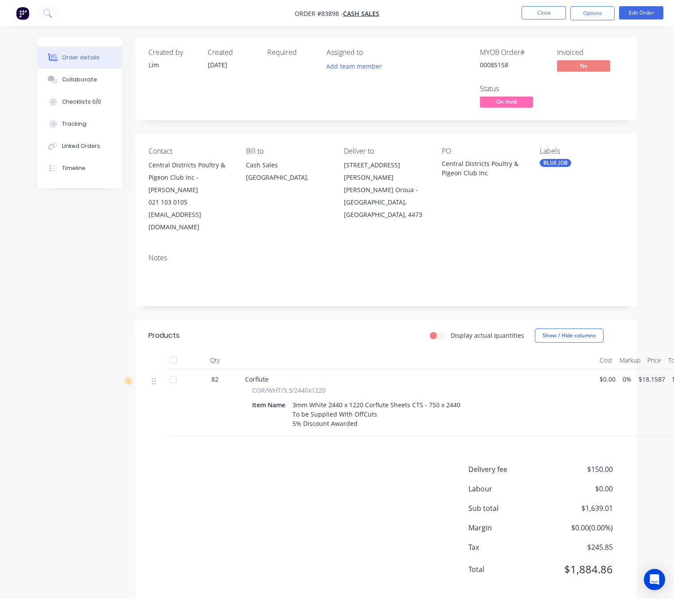
scroll to position [10, 29]
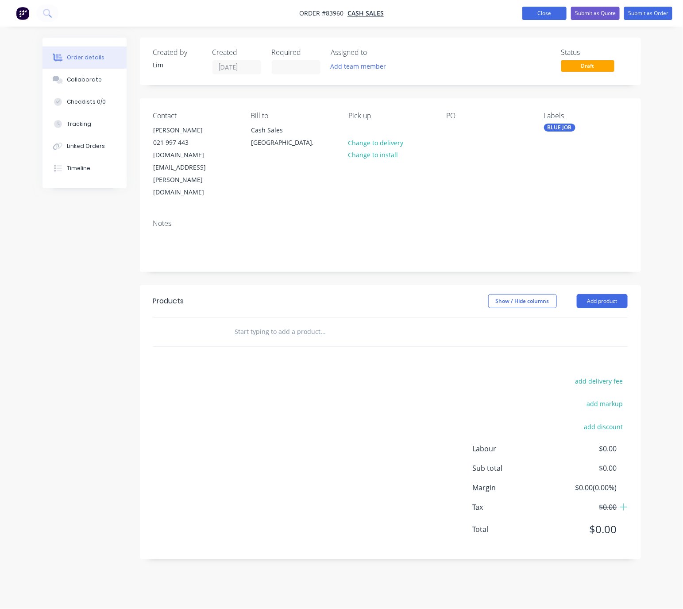
click at [556, 8] on button "Close" at bounding box center [545, 13] width 44 height 13
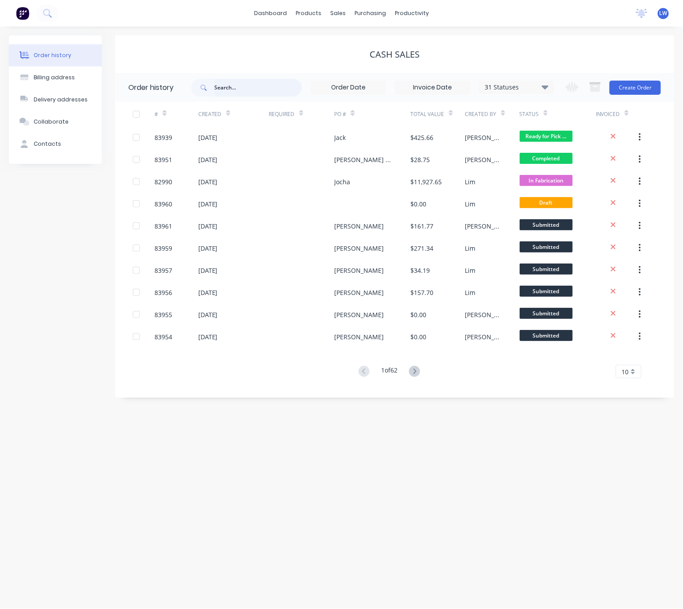
click at [245, 85] on input "text" at bounding box center [258, 88] width 88 height 18
click at [338, 13] on div "sales" at bounding box center [338, 13] width 24 height 13
click at [362, 45] on div "Sales Orders" at bounding box center [371, 43] width 36 height 8
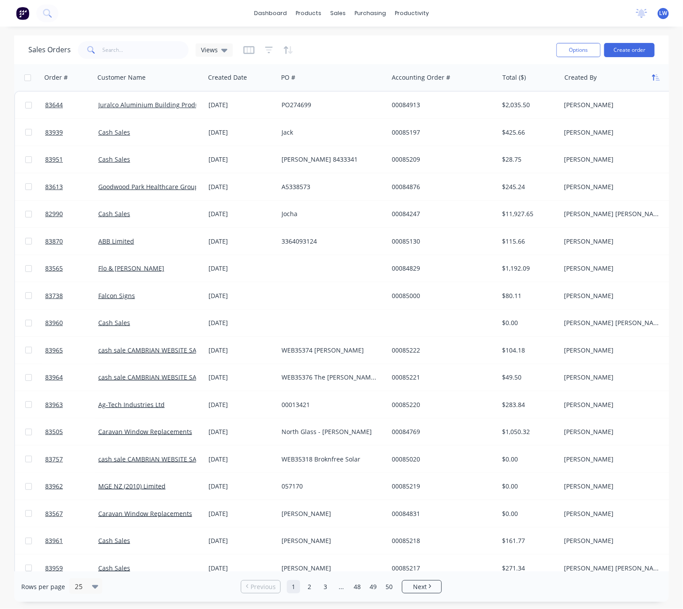
click at [655, 81] on button "button" at bounding box center [656, 77] width 13 height 13
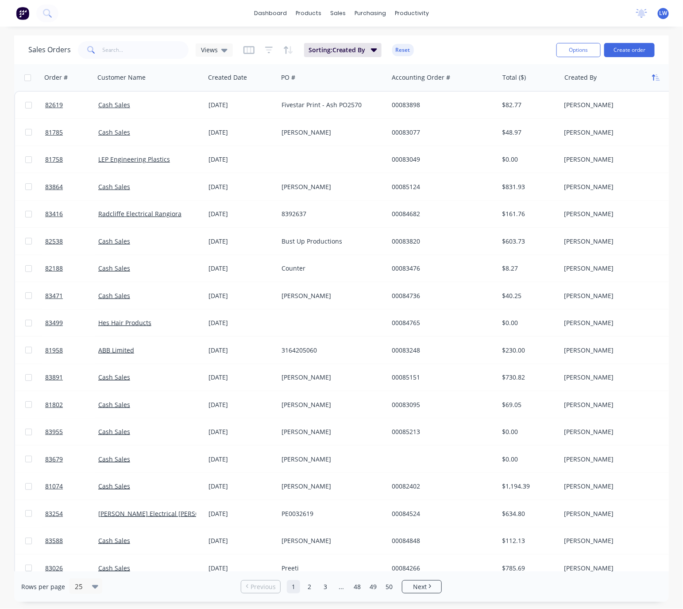
click at [655, 80] on icon "button" at bounding box center [656, 77] width 8 height 7
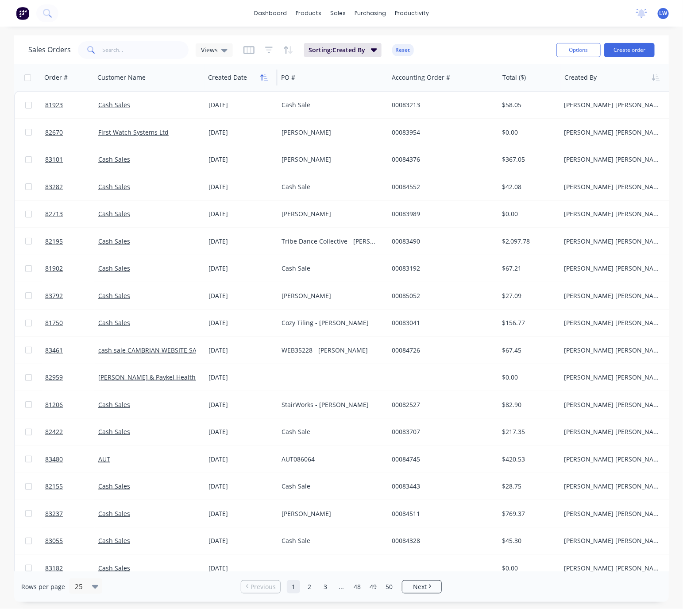
click at [263, 79] on icon "button" at bounding box center [264, 77] width 8 height 7
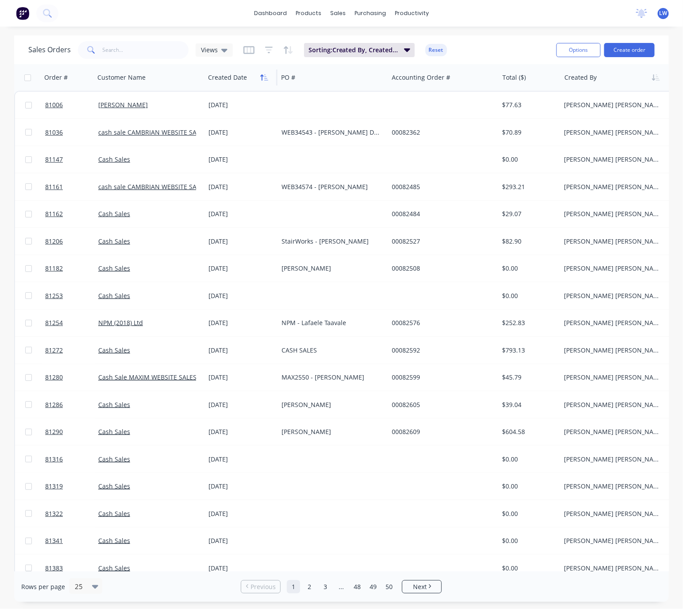
click at [263, 76] on icon "button" at bounding box center [261, 77] width 3 height 6
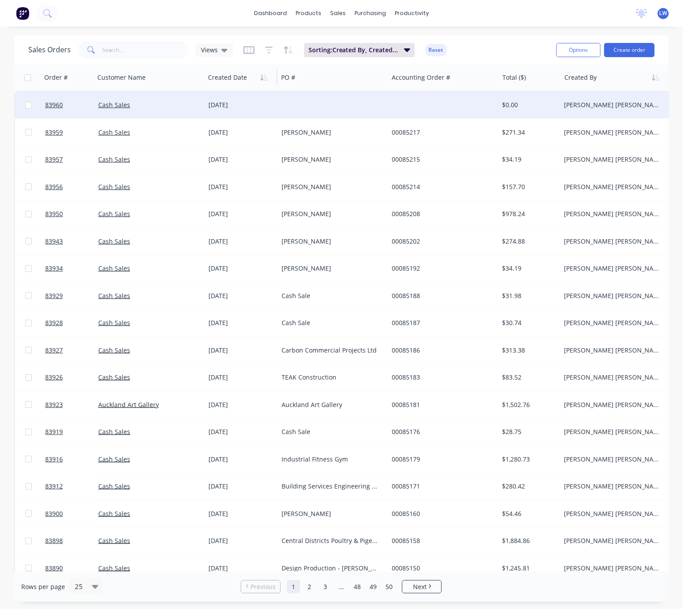
click at [349, 109] on div at bounding box center [333, 105] width 110 height 27
click at [413, 101] on div at bounding box center [443, 105] width 110 height 27
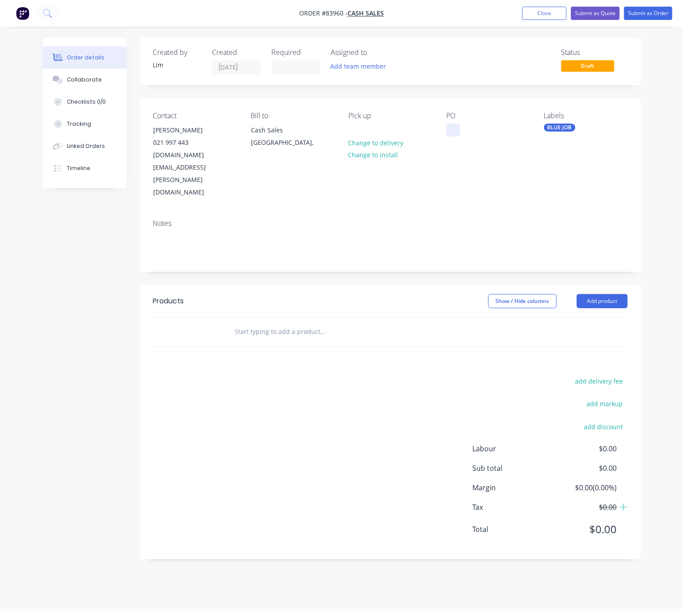
click at [454, 125] on div at bounding box center [453, 130] width 14 height 13
click at [105, 398] on div "Created by [PERSON_NAME] Created [DATE] Required Assigned to Add team member St…" at bounding box center [342, 305] width 599 height 535
click at [654, 16] on button "Submit as Order" at bounding box center [648, 13] width 48 height 13
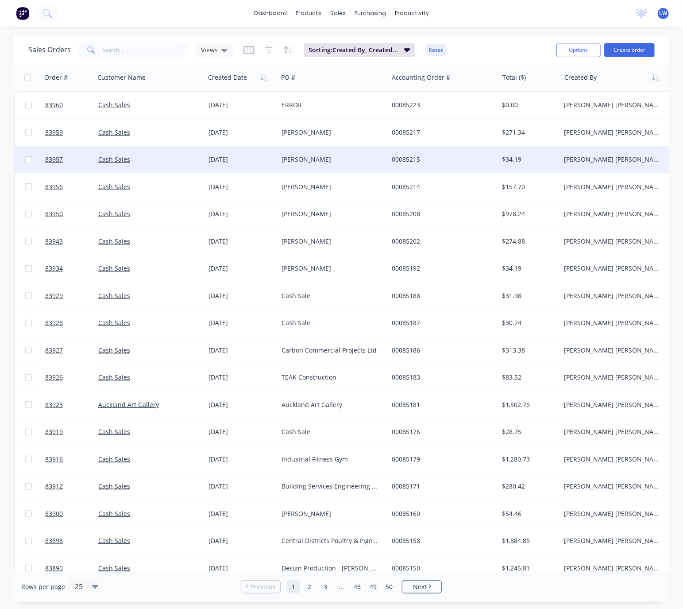
click at [350, 156] on div "[PERSON_NAME]" at bounding box center [331, 159] width 98 height 9
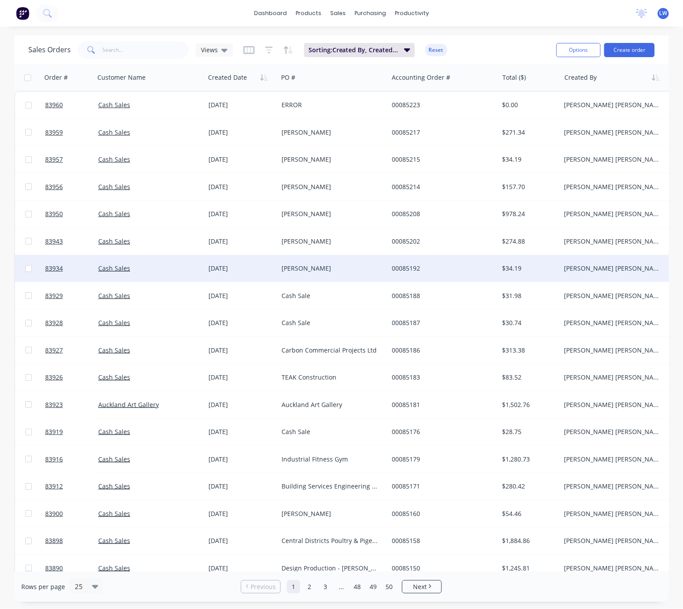
click at [345, 268] on div "[PERSON_NAME]" at bounding box center [331, 268] width 98 height 9
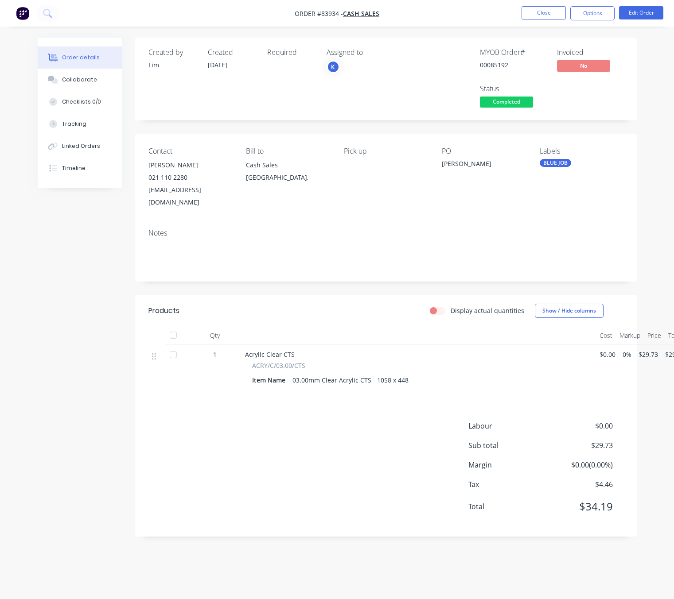
click at [99, 424] on div "Created by [PERSON_NAME] Created [DATE] Required Assigned to K MYOB Order # 000…" at bounding box center [337, 294] width 599 height 512
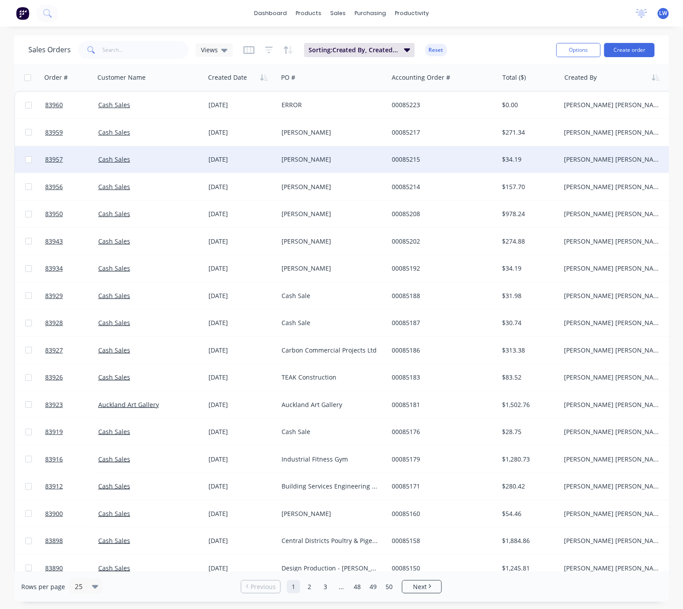
click at [342, 153] on div "[PERSON_NAME]" at bounding box center [333, 159] width 110 height 27
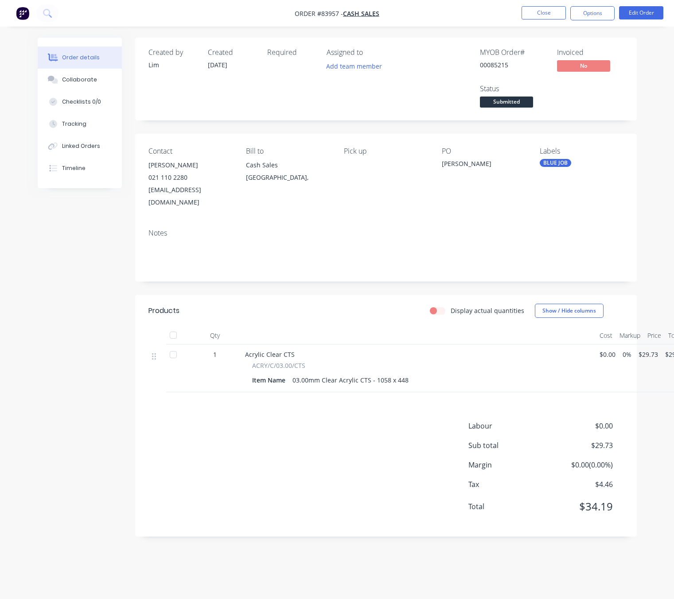
drag, startPoint x: 58, startPoint y: 361, endPoint x: 81, endPoint y: 367, distance: 24.3
click at [59, 361] on div "Created by [PERSON_NAME] Created [DATE] Required Assigned to Add team member MY…" at bounding box center [337, 294] width 599 height 512
